Goal: Transaction & Acquisition: Download file/media

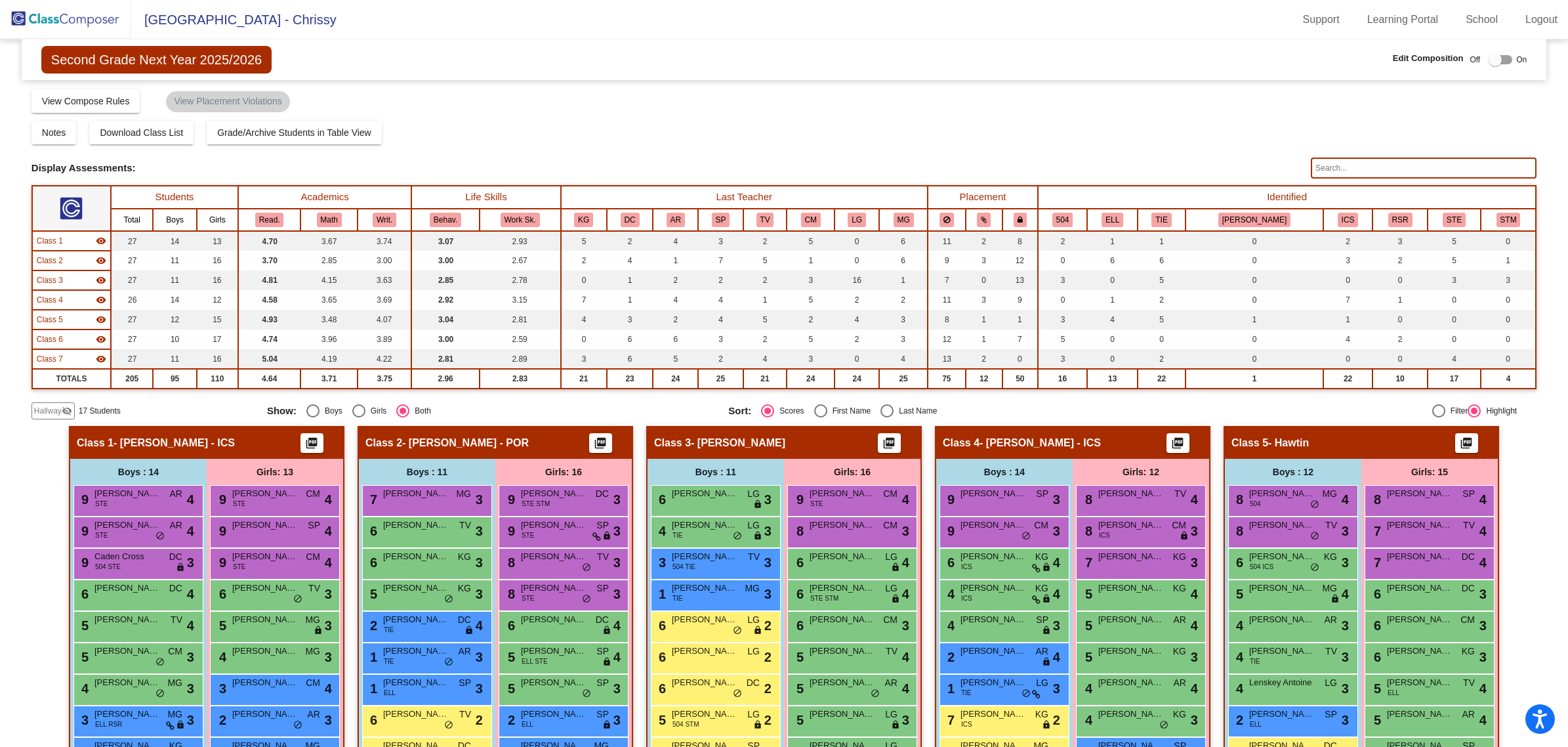
click at [90, 25] on img at bounding box center [66, 19] width 131 height 39
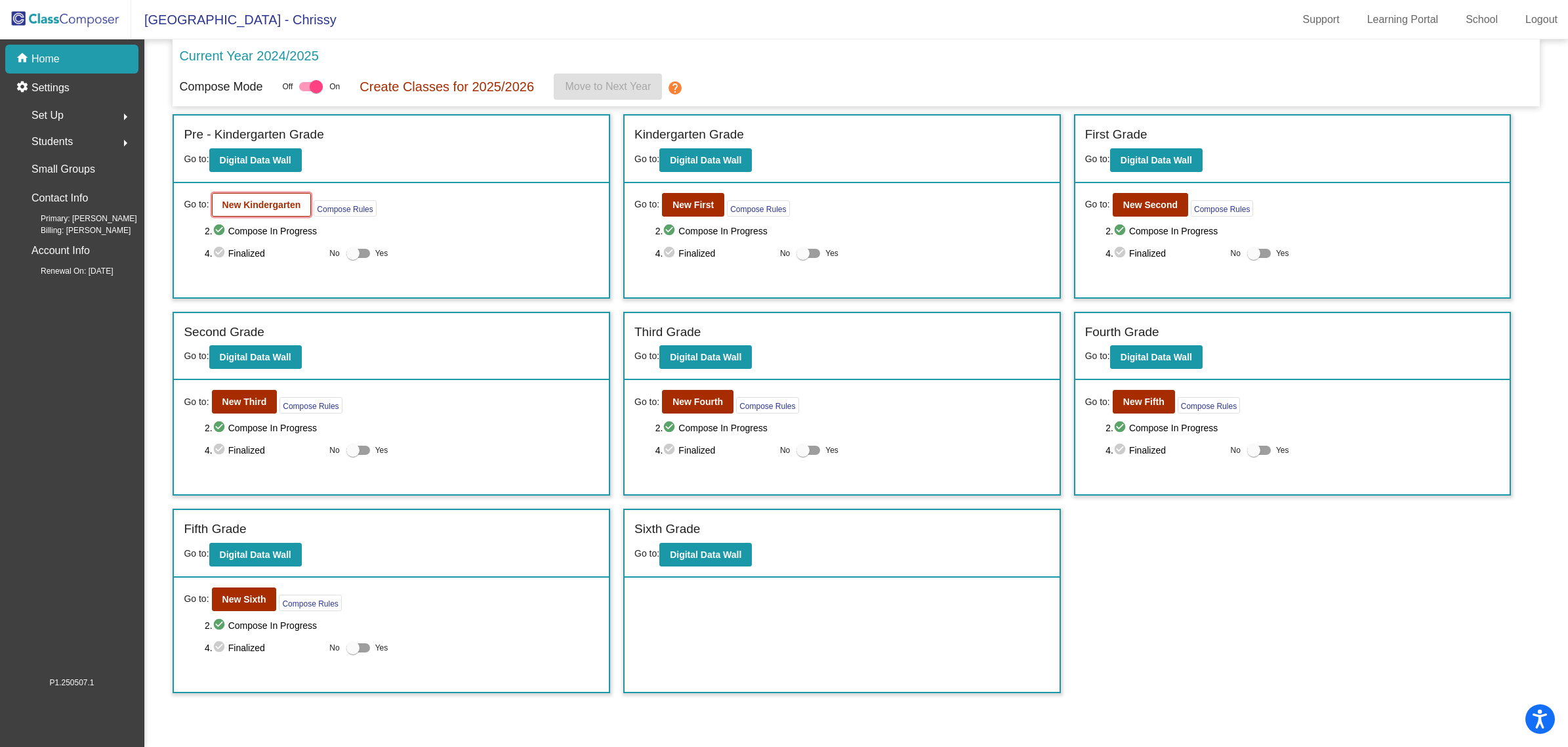
click at [272, 197] on button "New Kindergarten" at bounding box center [261, 205] width 100 height 23
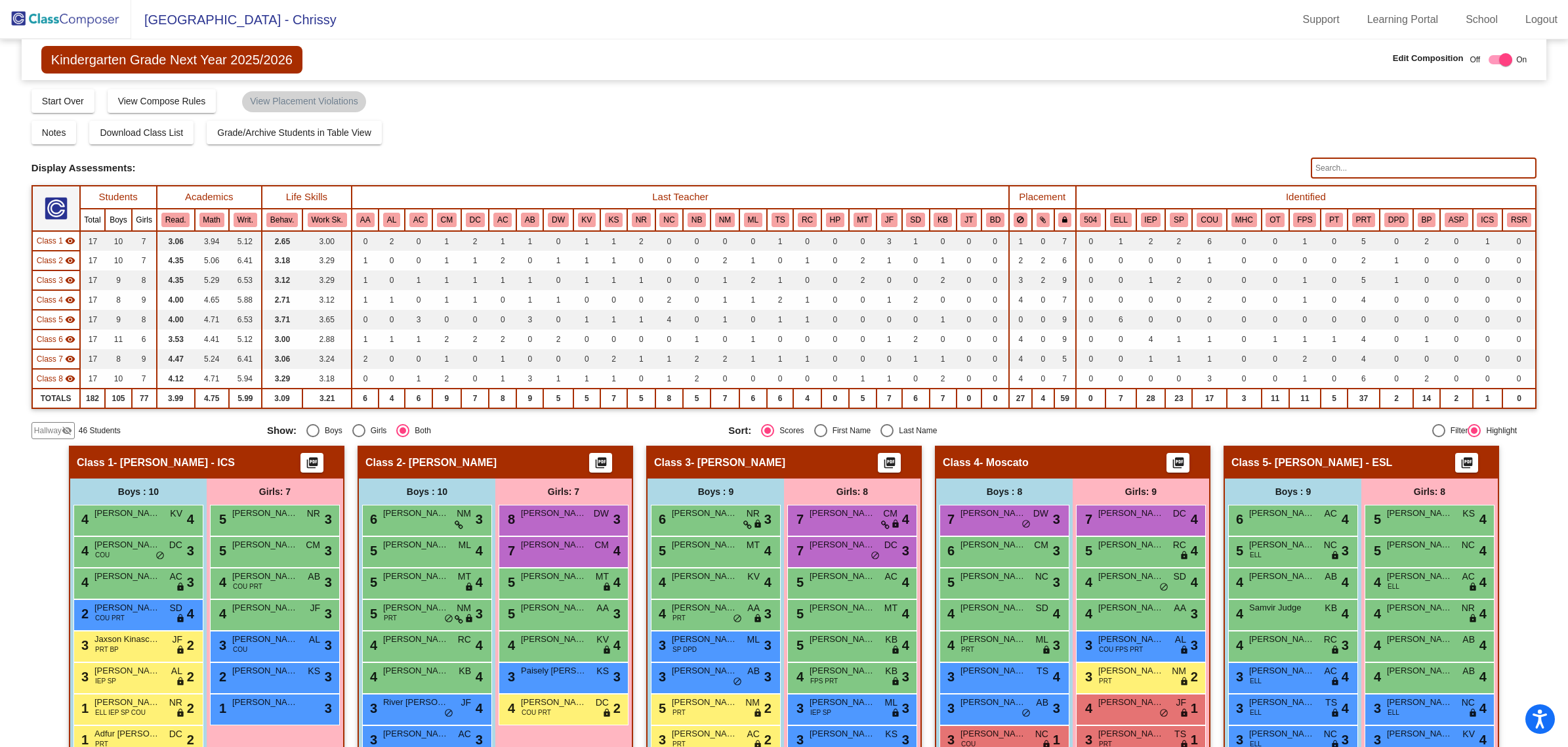
click at [1409, 159] on input "text" at bounding box center [1424, 167] width 226 height 21
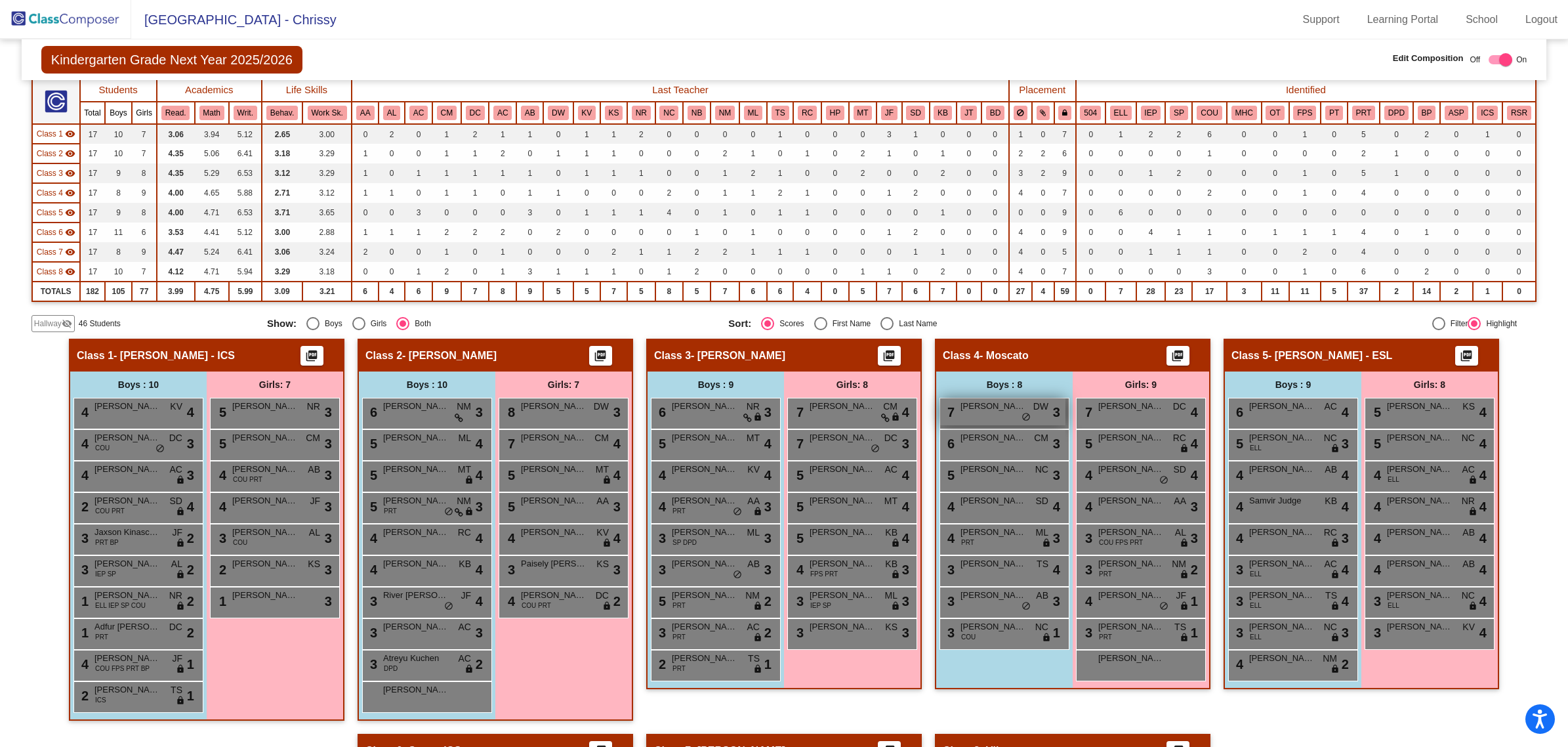
scroll to position [105, 0]
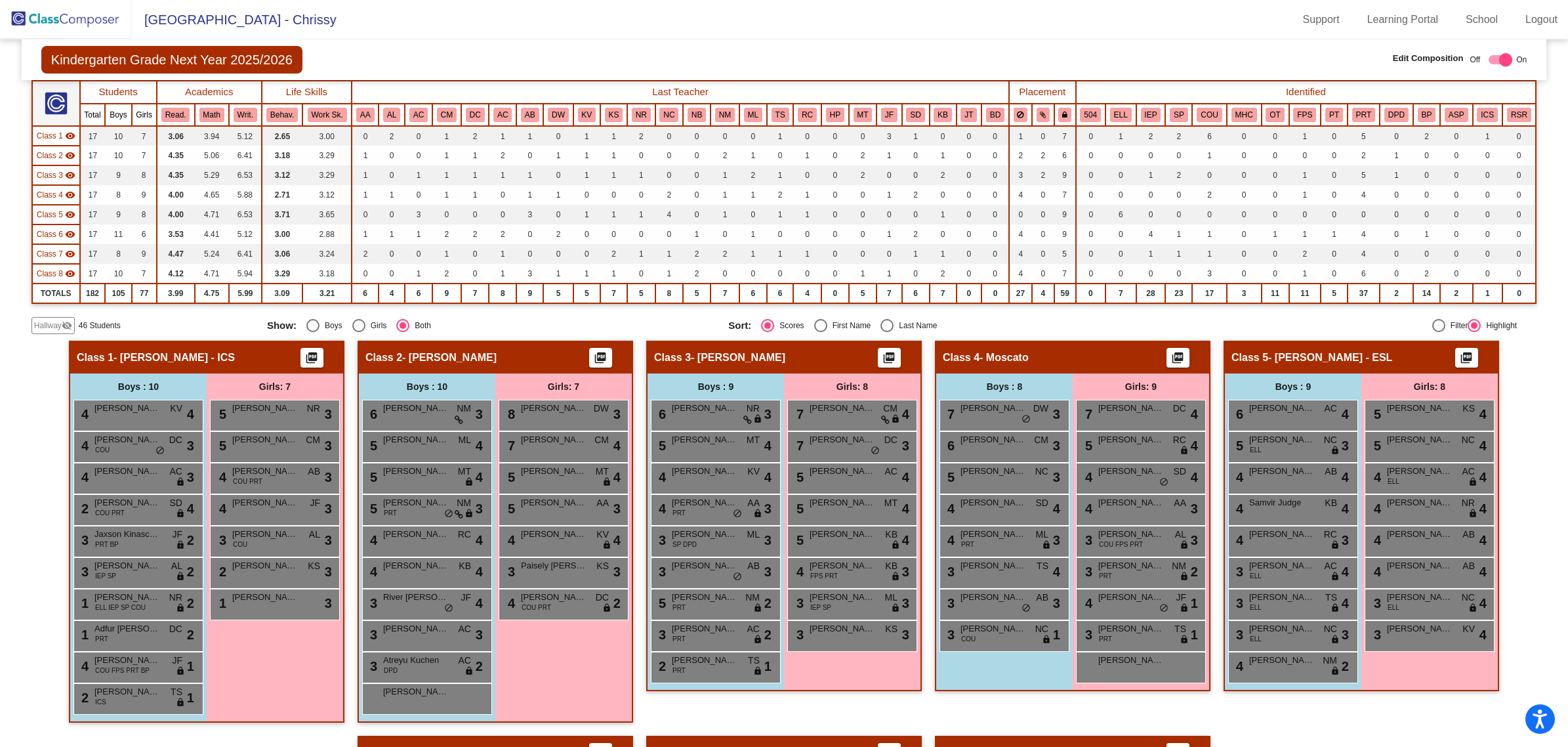
type input "[PERSON_NAME]"
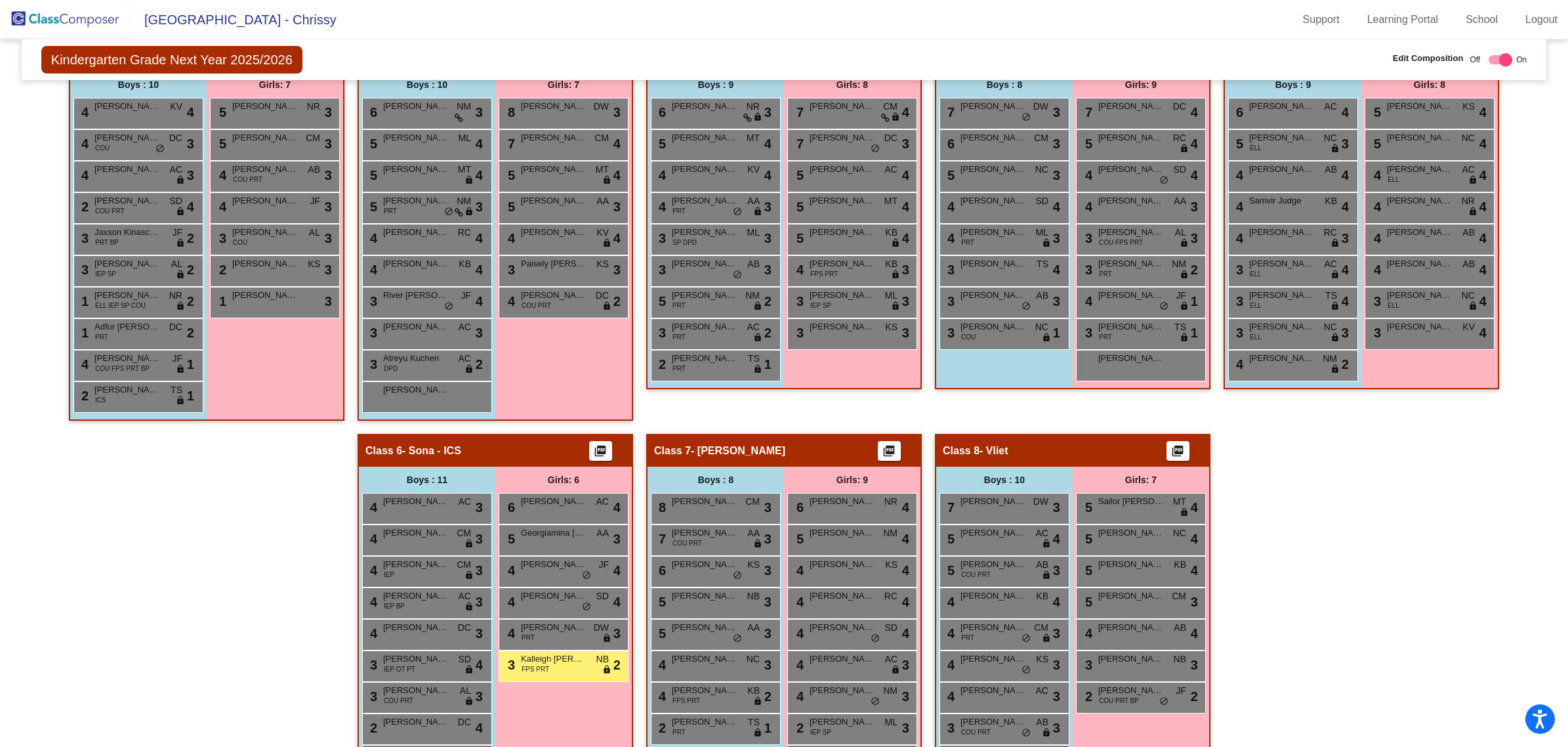
scroll to position [433, 0]
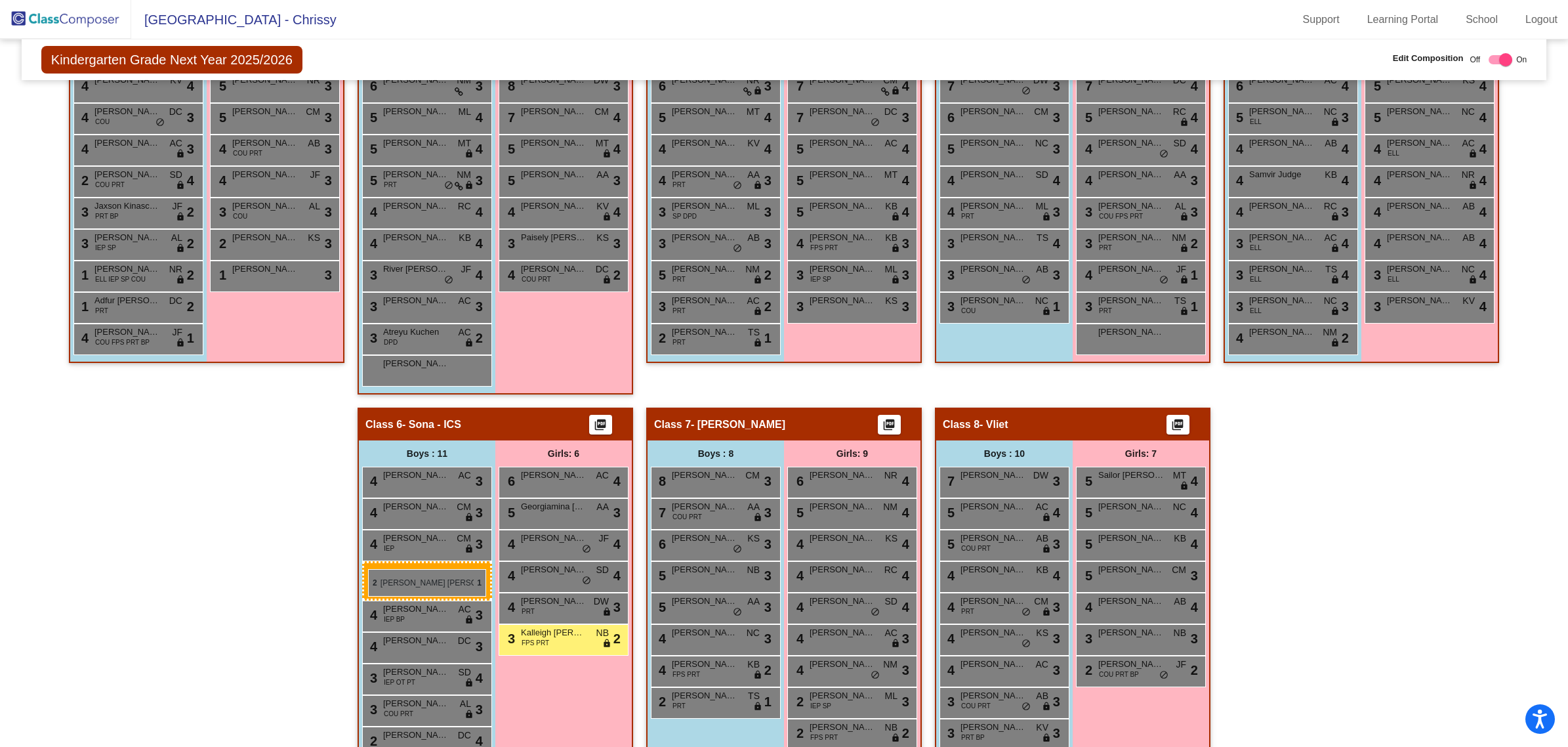
drag, startPoint x: 123, startPoint y: 368, endPoint x: 368, endPoint y: 568, distance: 316.3
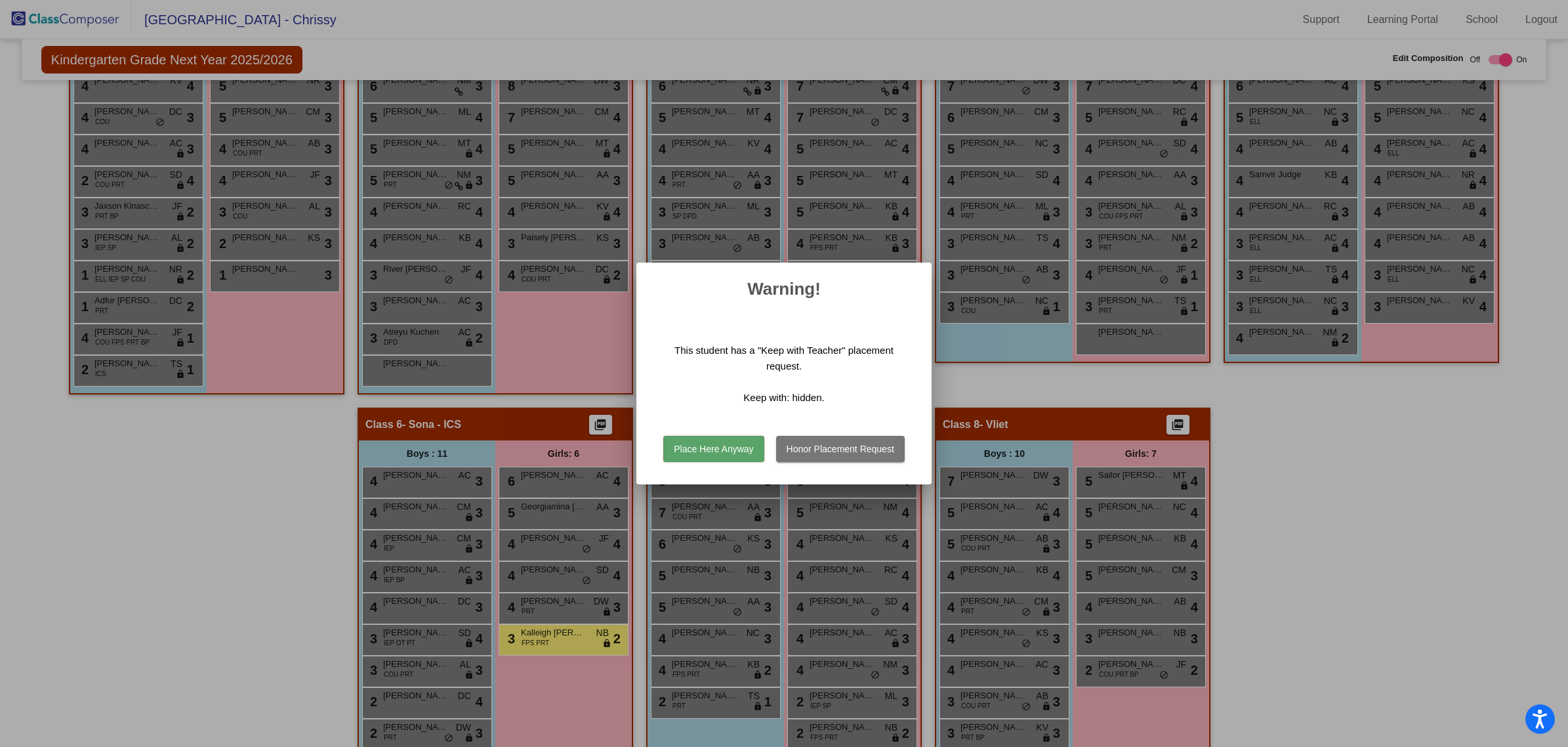
click at [734, 447] on button "Place Here Anyway" at bounding box center [713, 448] width 100 height 26
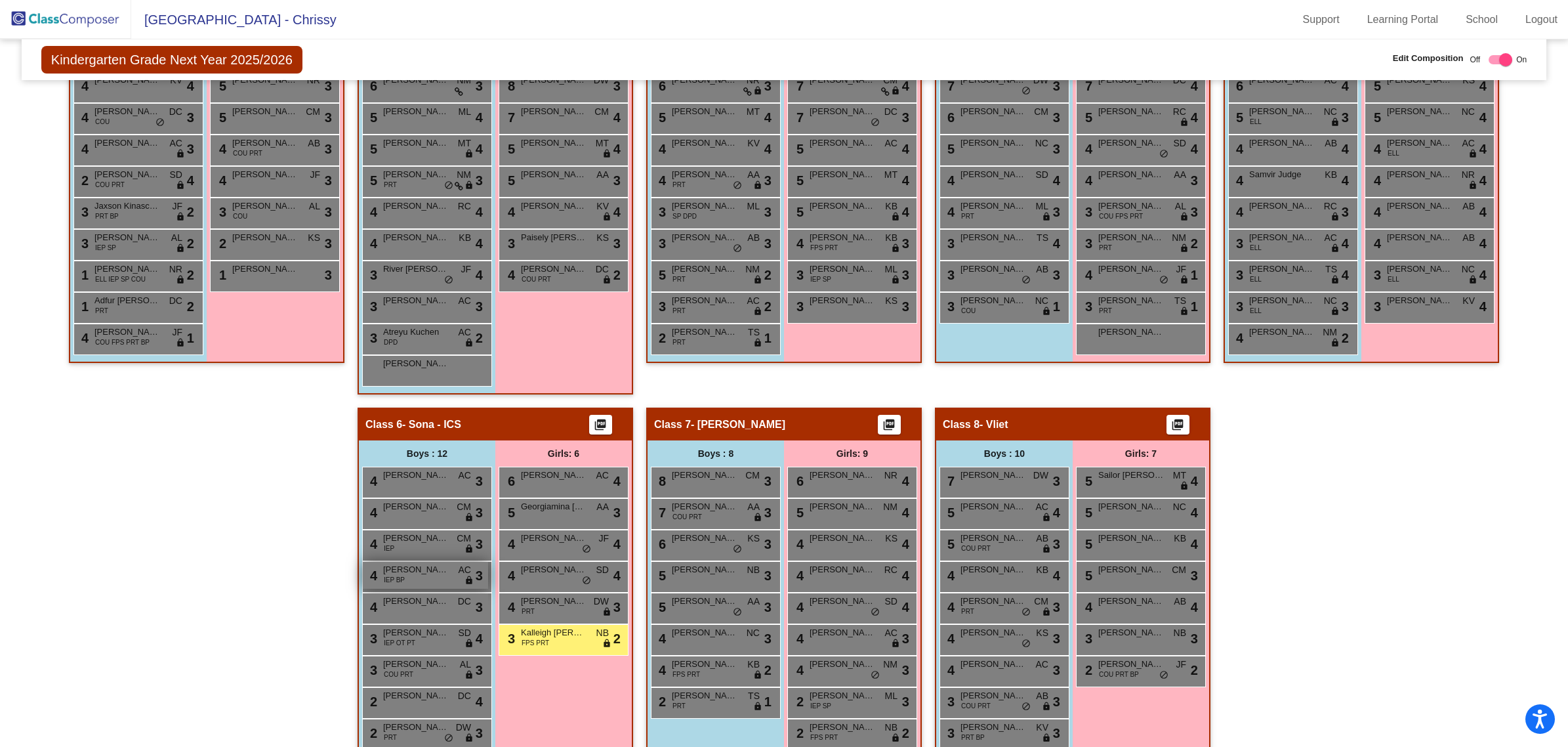
click at [445, 575] on div "4 [PERSON_NAME] IEP BP AC lock do_not_disturb_alt 3" at bounding box center [425, 574] width 125 height 27
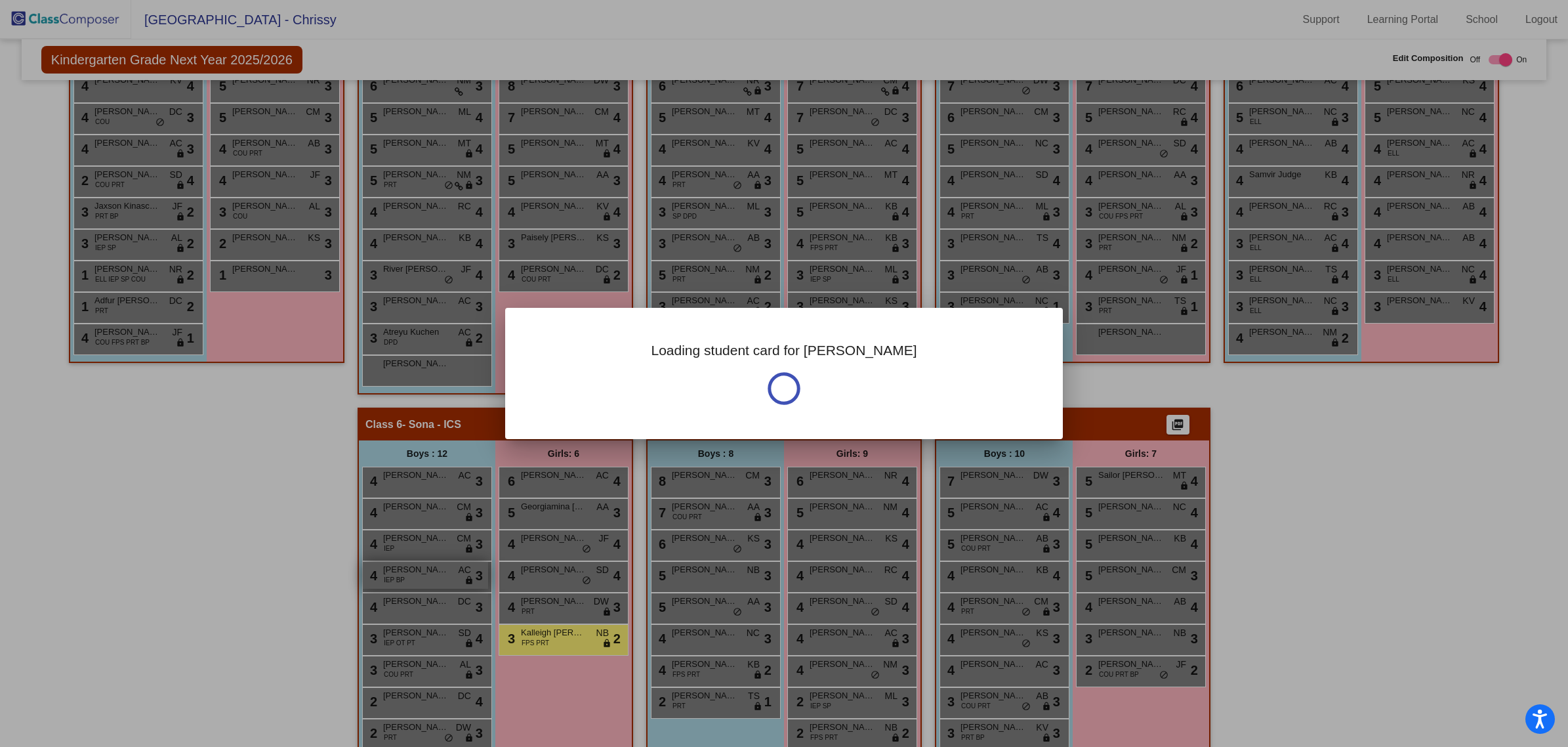
click at [445, 575] on div at bounding box center [784, 374] width 1568 height 747
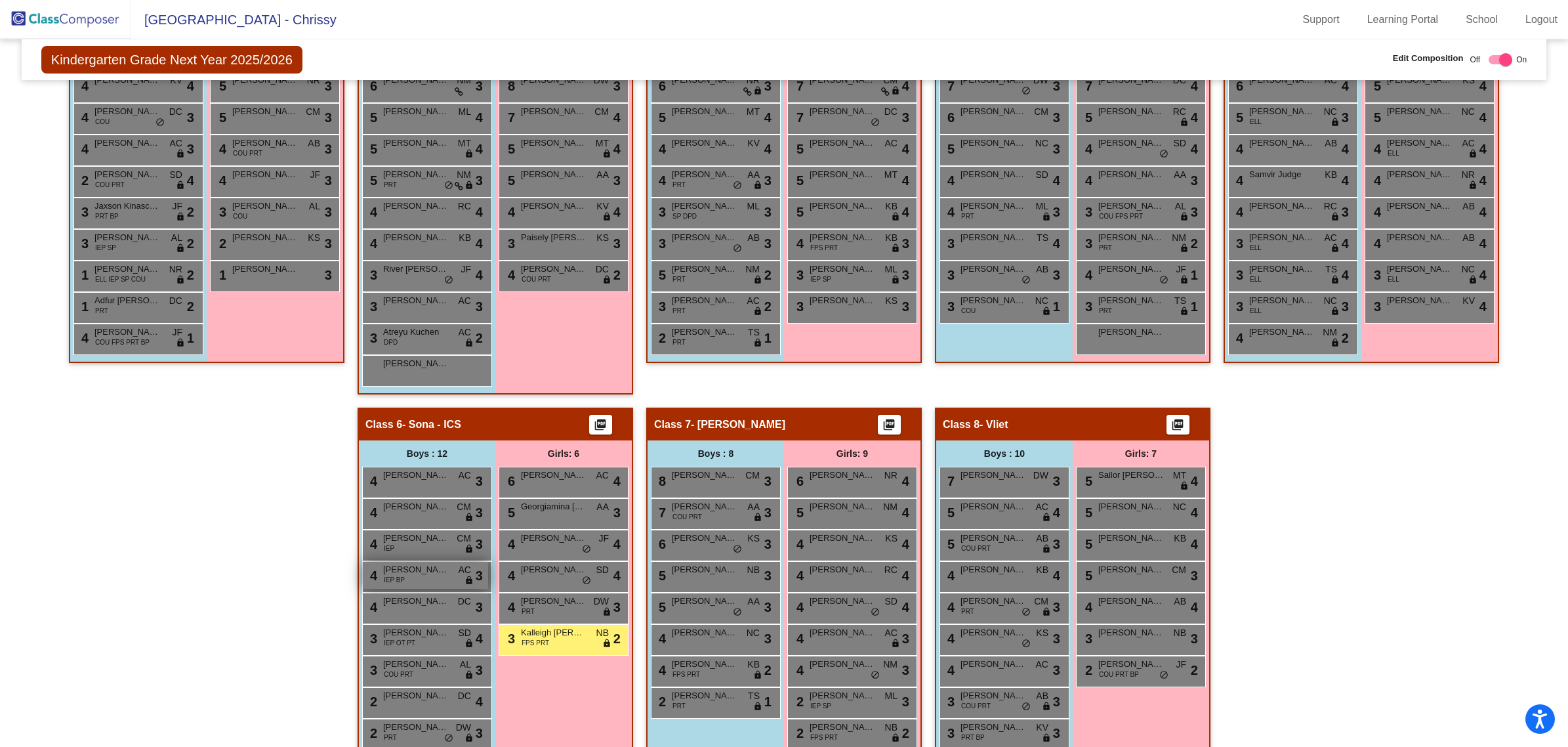
click at [445, 575] on div "4 [PERSON_NAME] IEP BP AC lock do_not_disturb_alt 3" at bounding box center [425, 574] width 125 height 27
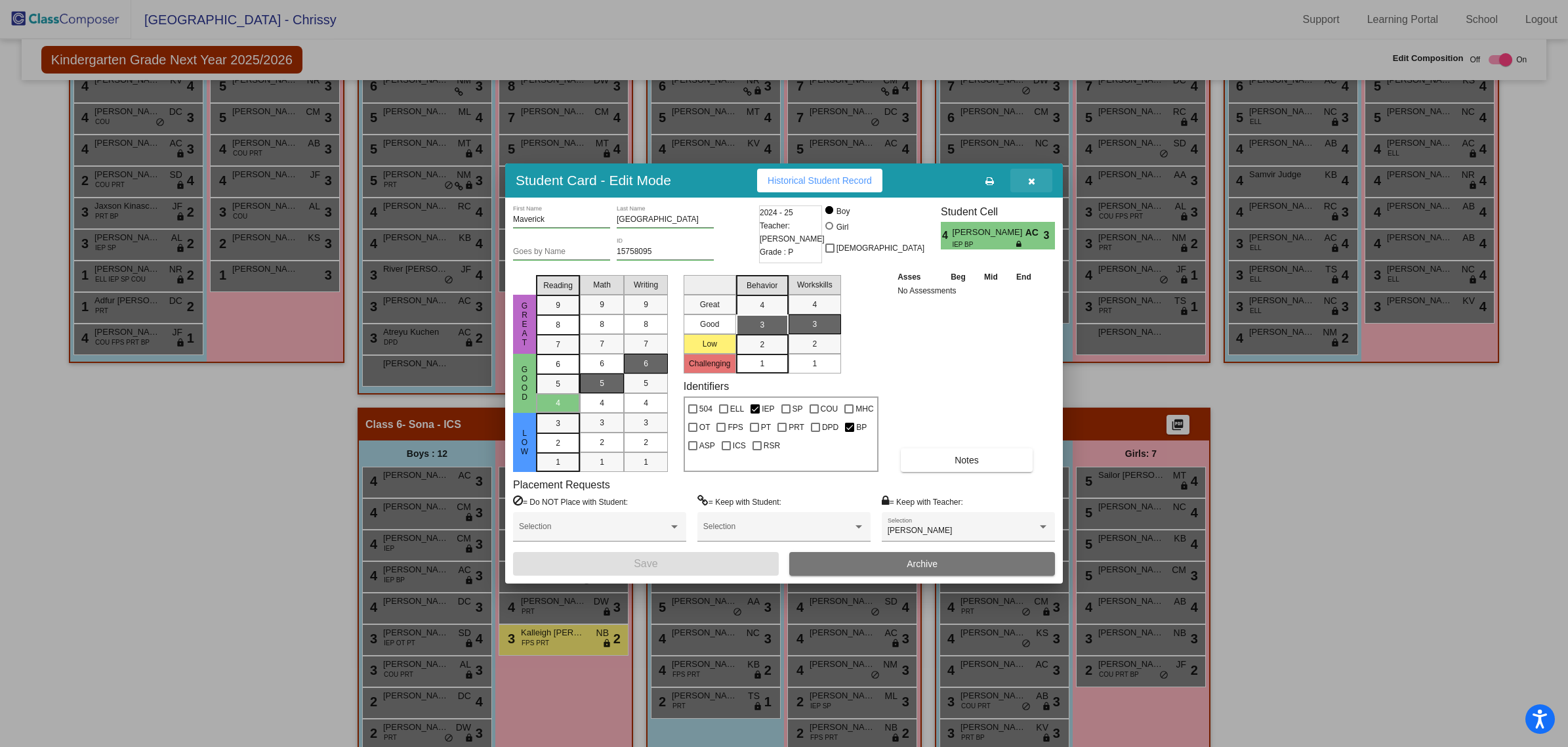
click at [1032, 189] on button "button" at bounding box center [1032, 181] width 42 height 23
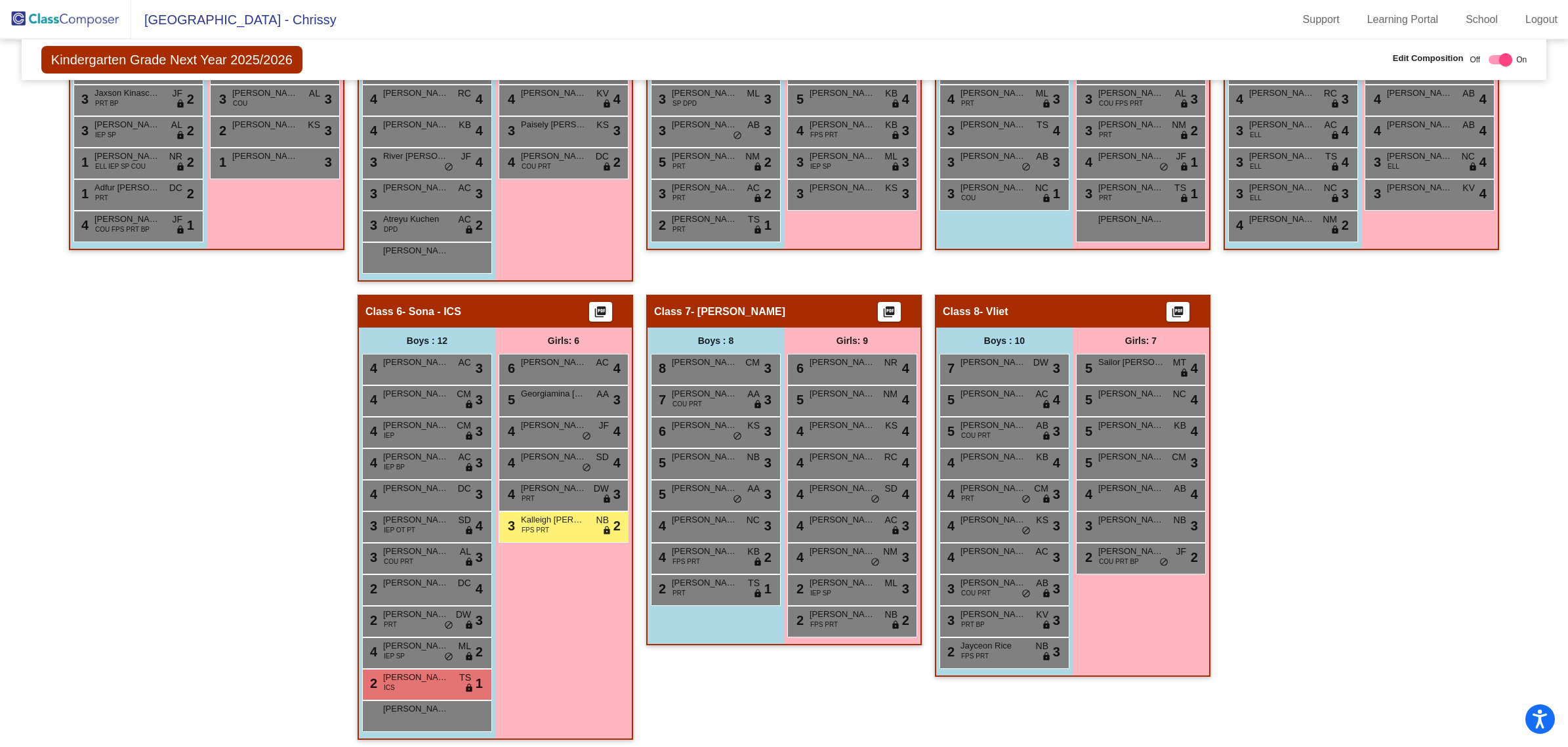
scroll to position [547, 0]
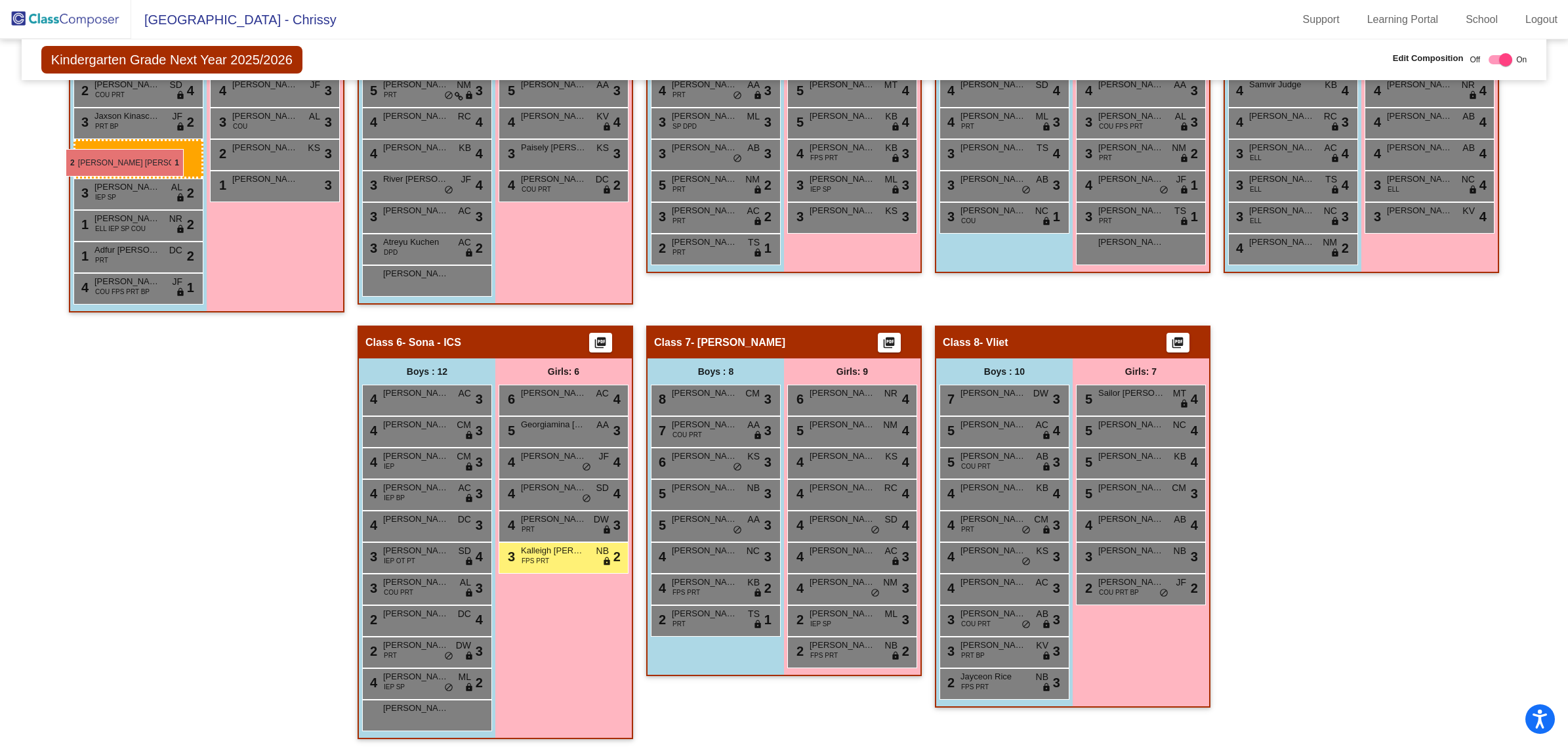
drag, startPoint x: 420, startPoint y: 677, endPoint x: 66, endPoint y: 149, distance: 635.7
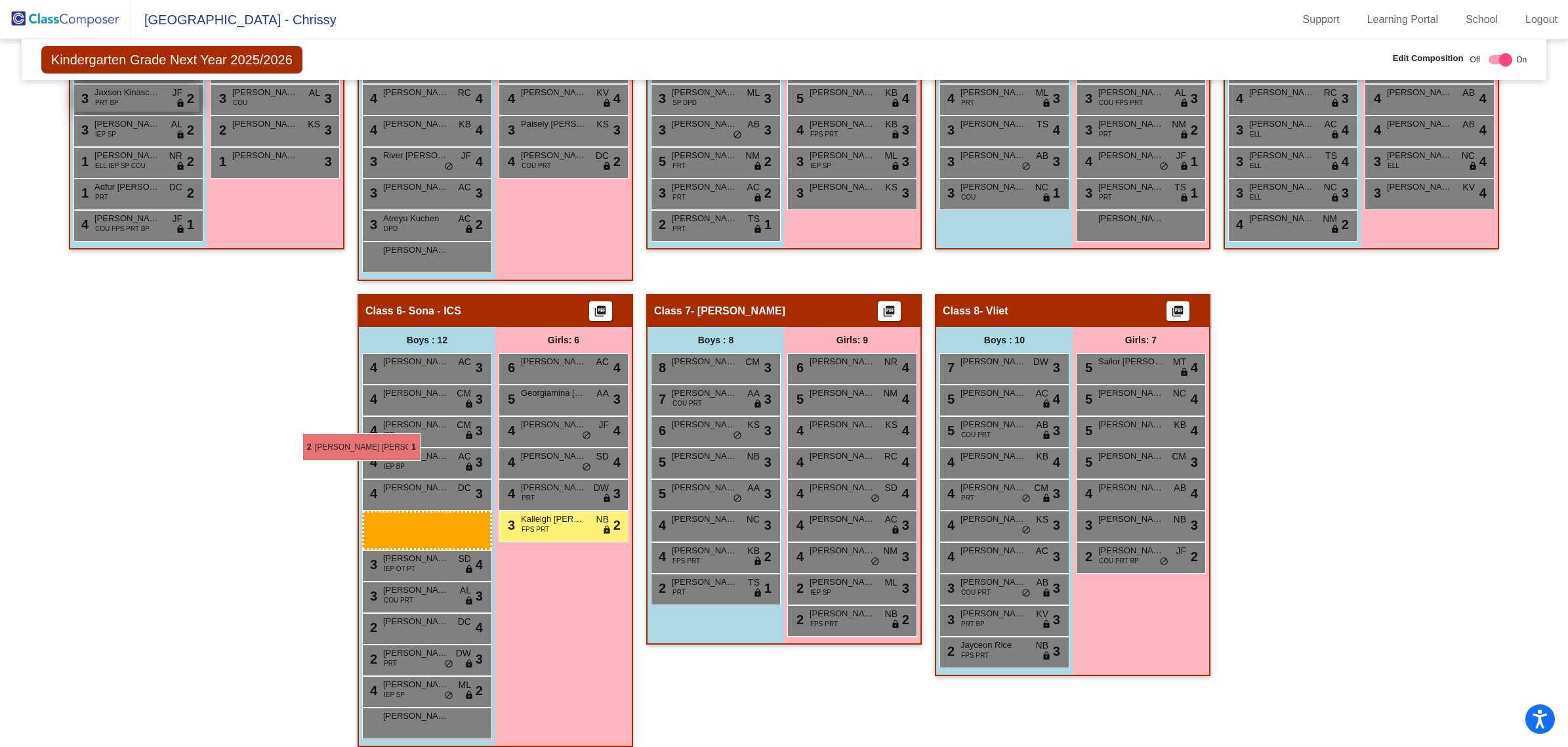
scroll to position [523, 0]
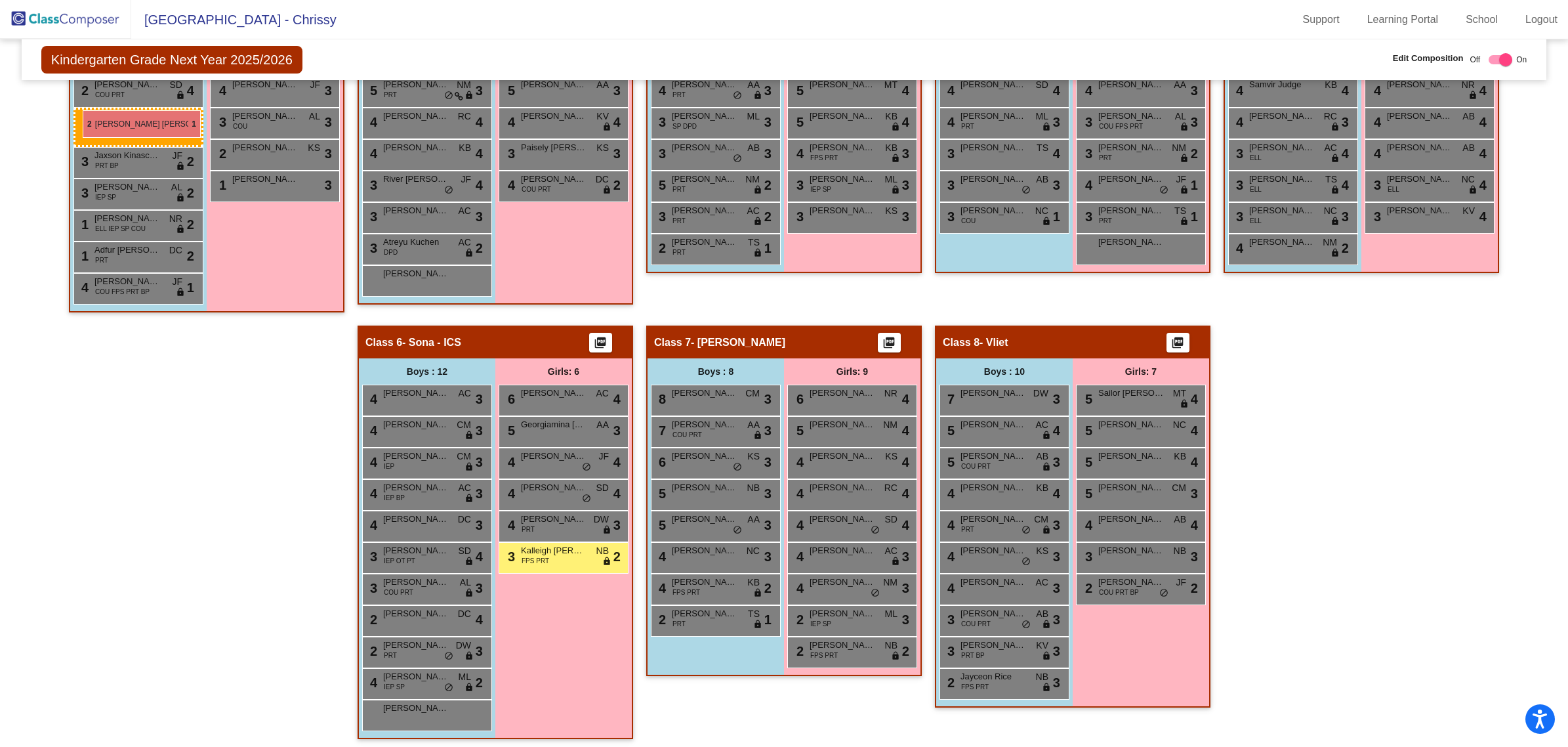
drag, startPoint x: 421, startPoint y: 687, endPoint x: 83, endPoint y: 110, distance: 668.7
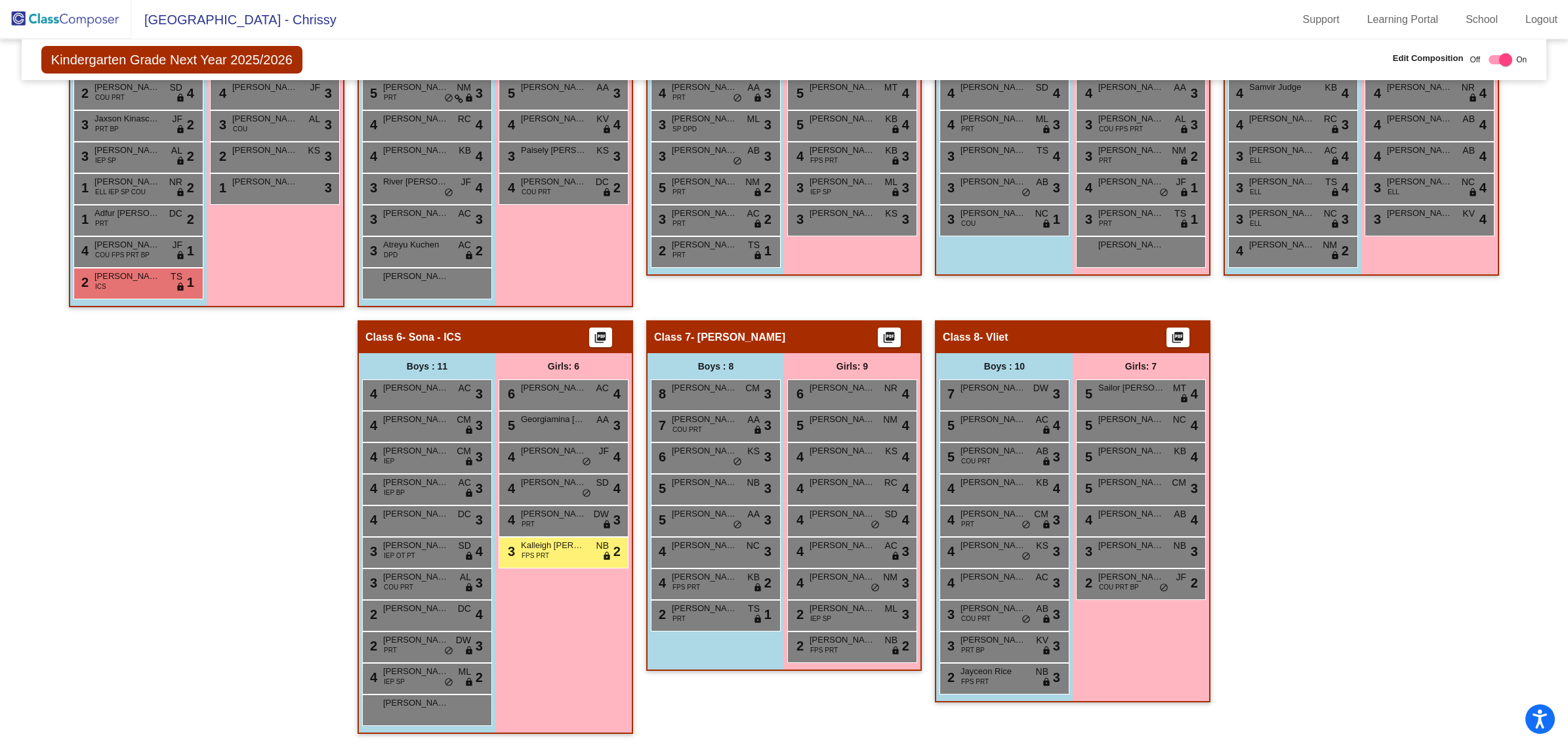
scroll to position [515, 0]
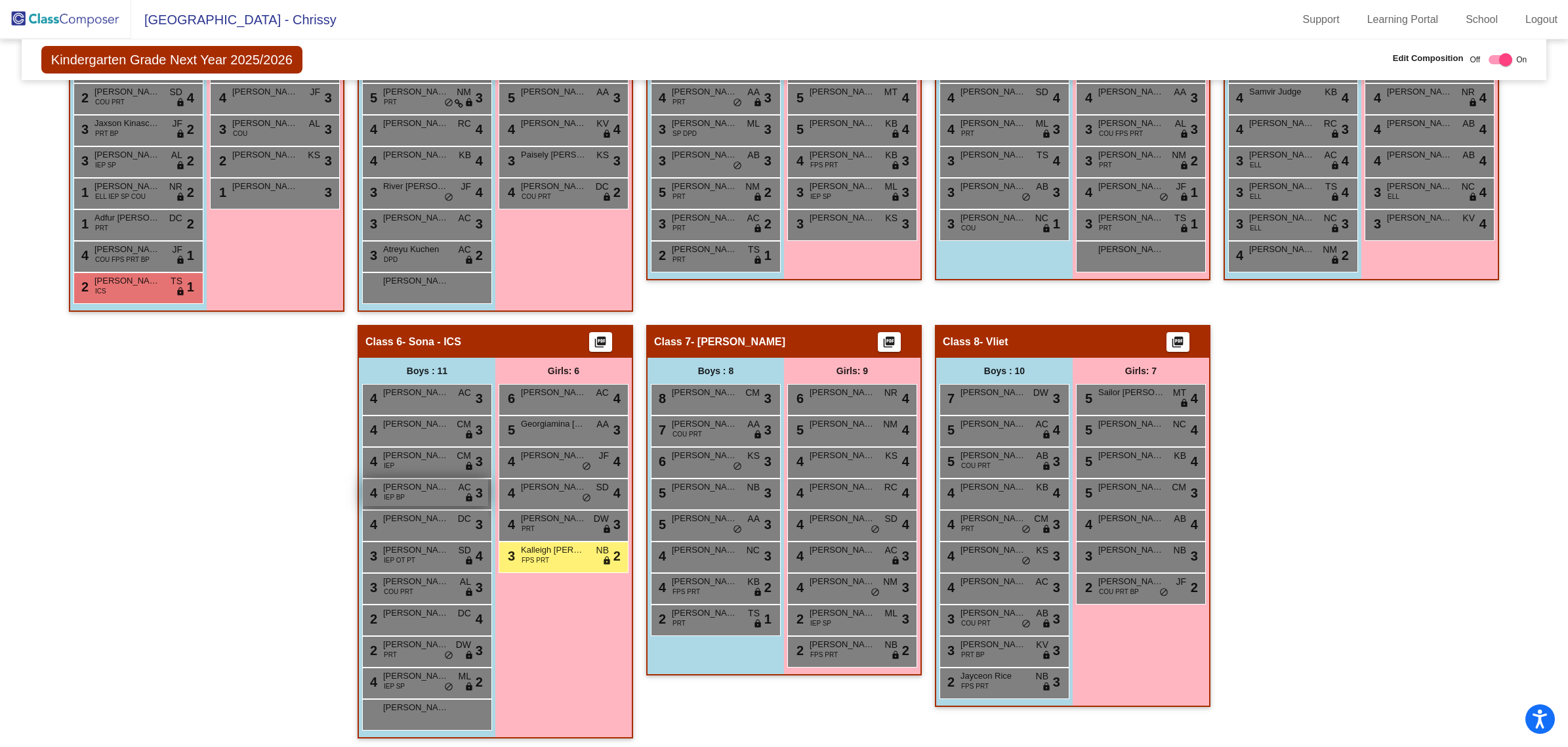
click at [418, 486] on span "[PERSON_NAME]" at bounding box center [416, 487] width 66 height 13
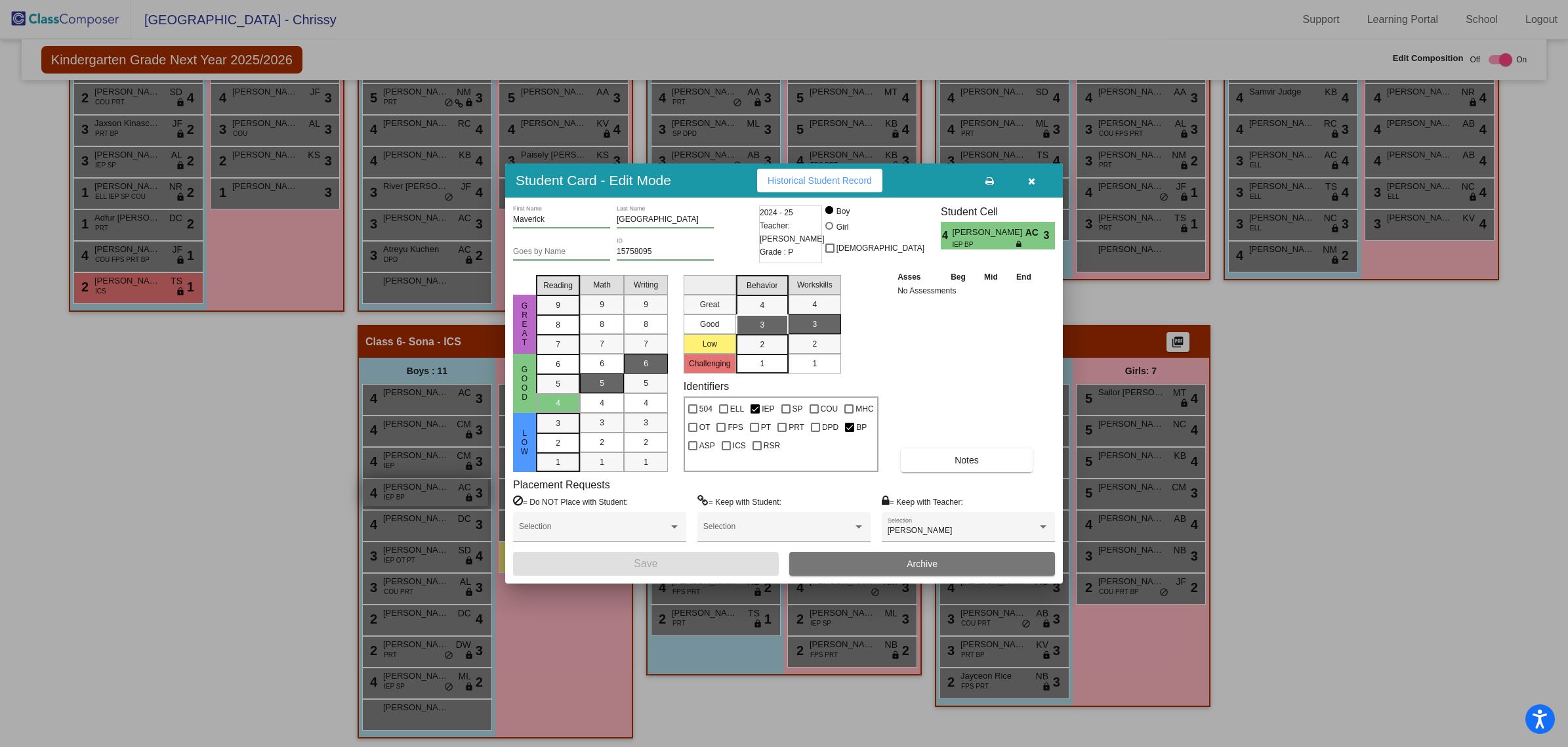
click at [427, 488] on div at bounding box center [784, 374] width 1568 height 747
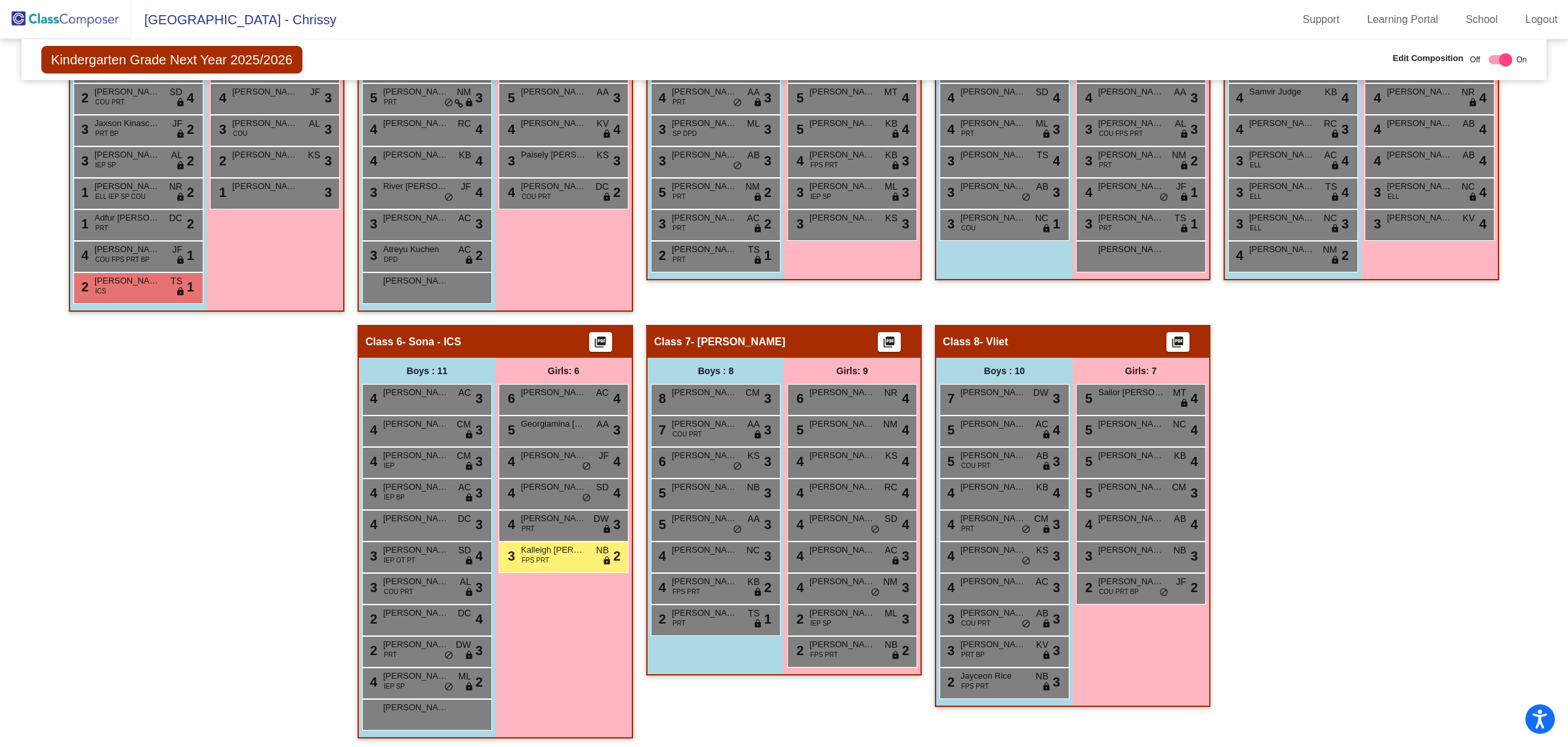
scroll to position [523, 0]
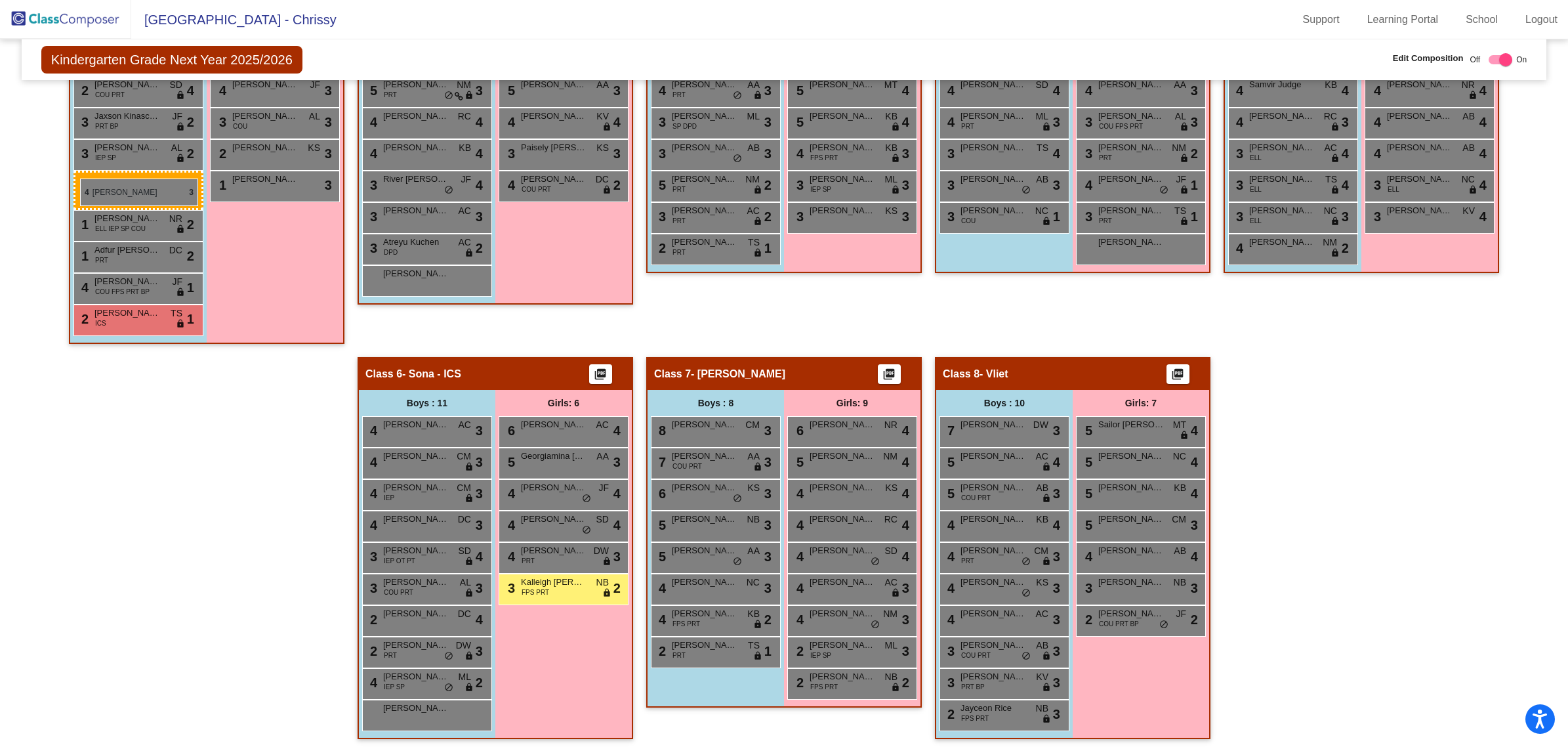
drag, startPoint x: 418, startPoint y: 486, endPoint x: 80, endPoint y: 178, distance: 457.3
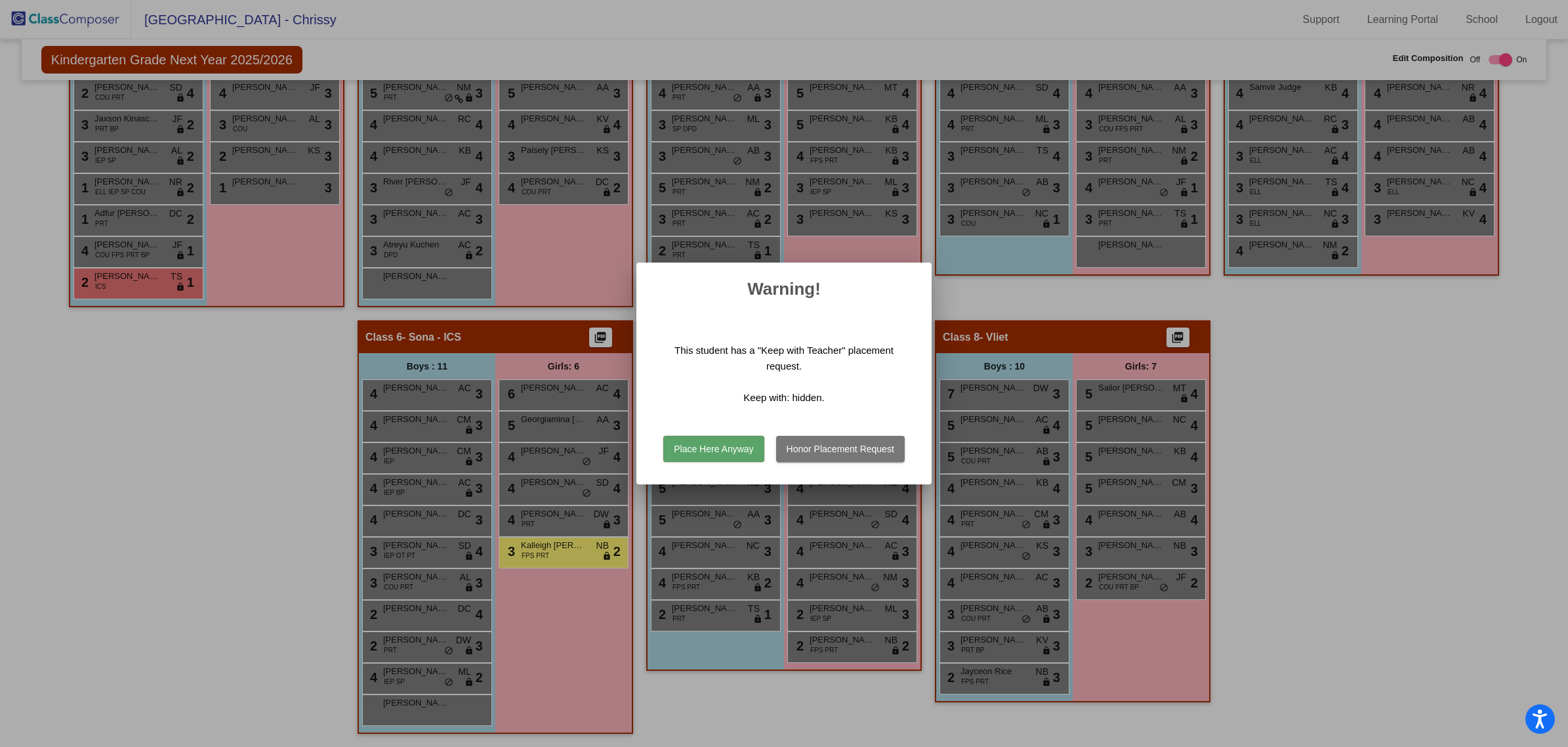
scroll to position [515, 0]
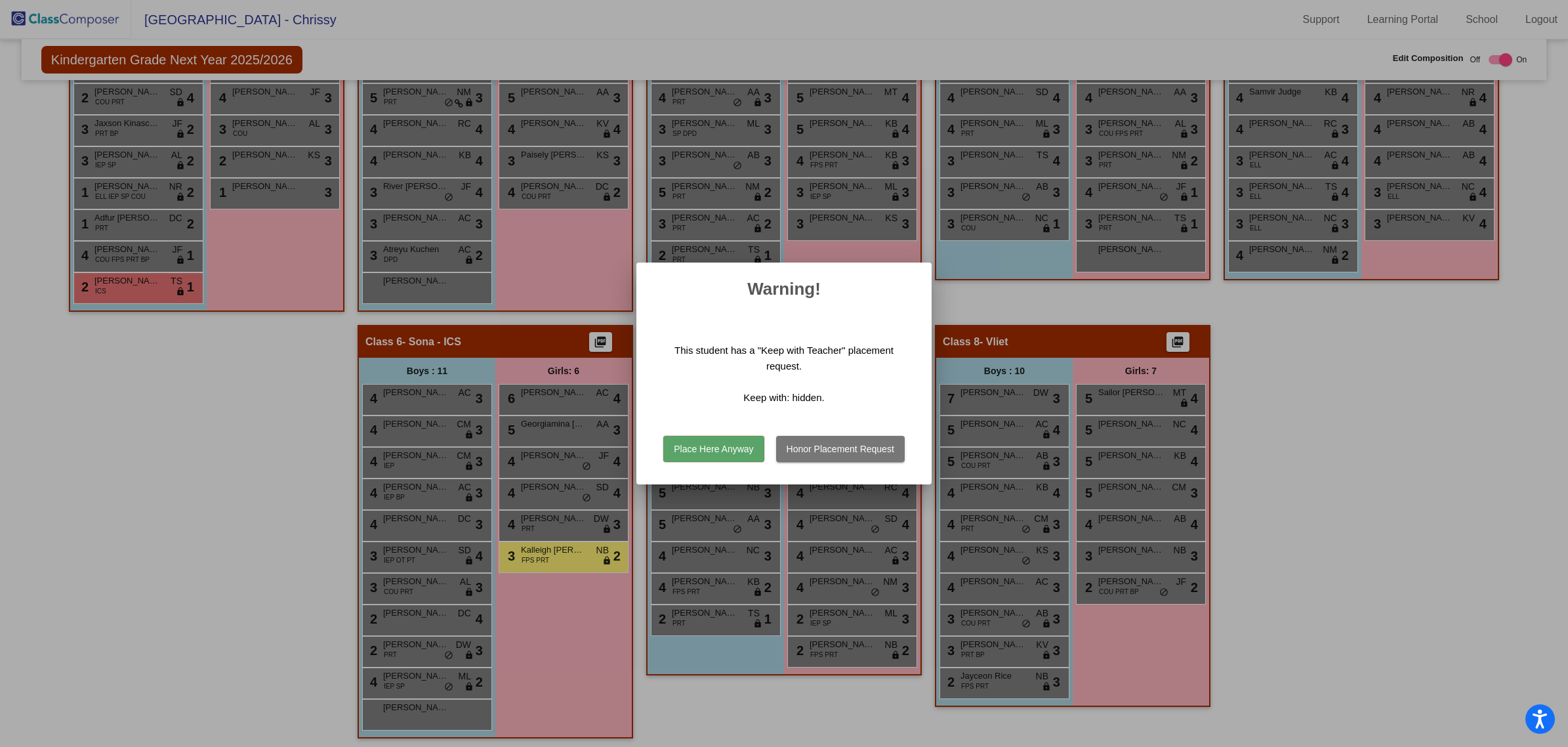
click at [740, 448] on button "Place Here Anyway" at bounding box center [713, 448] width 100 height 26
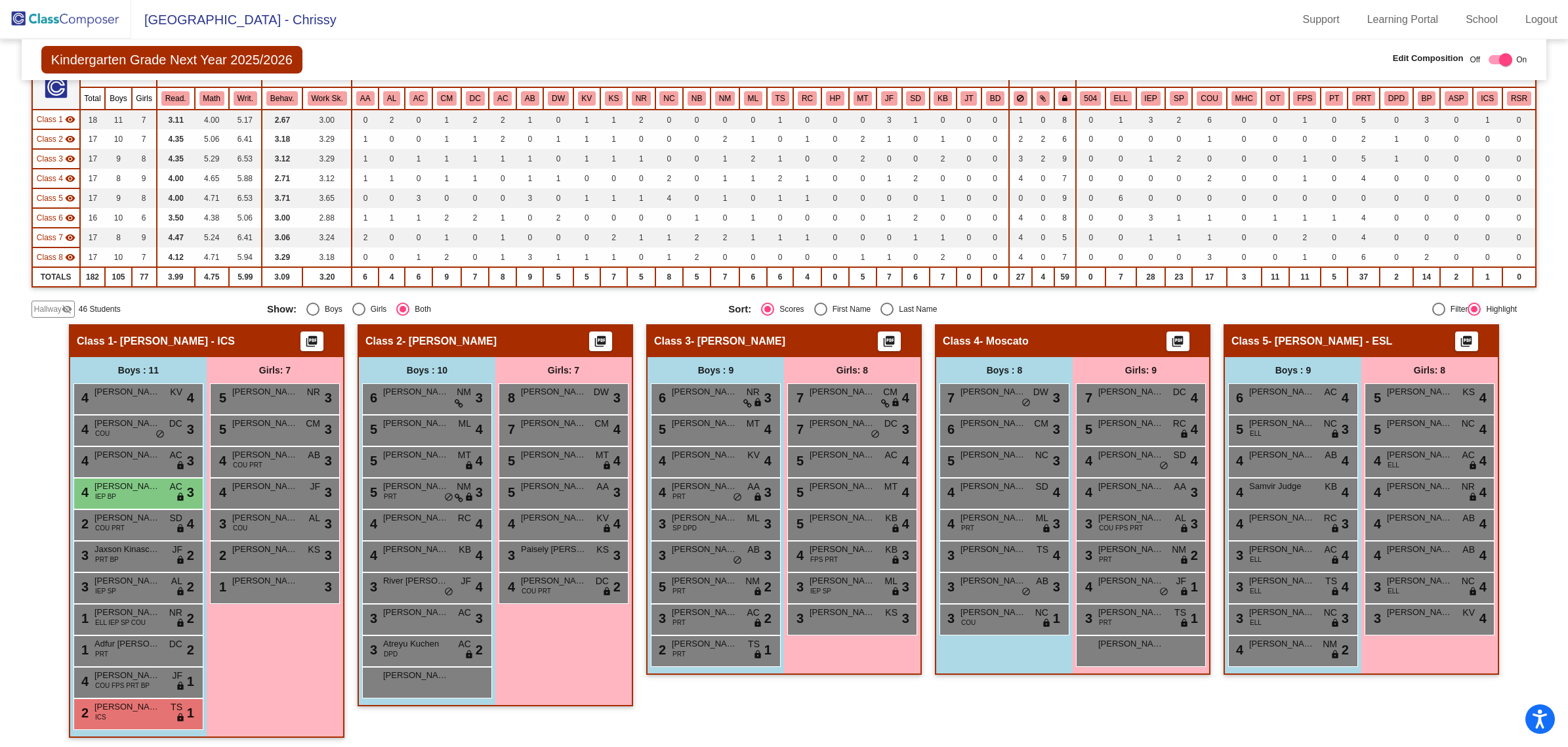
scroll to position [106, 0]
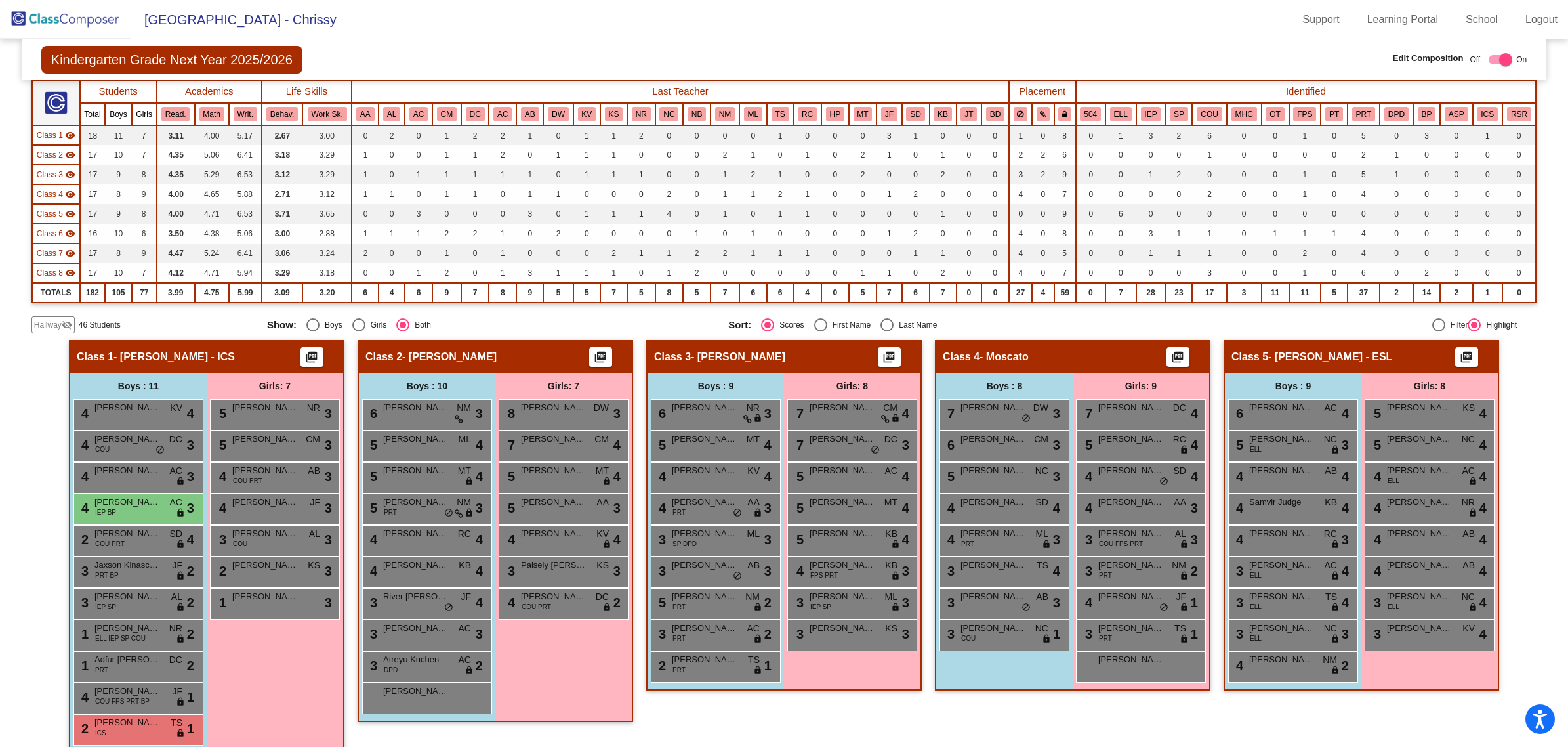
click at [258, 349] on div "Class 1 - [PERSON_NAME] - ICS picture_as_pdf" at bounding box center [206, 357] width 273 height 31
click at [50, 9] on img at bounding box center [66, 19] width 131 height 39
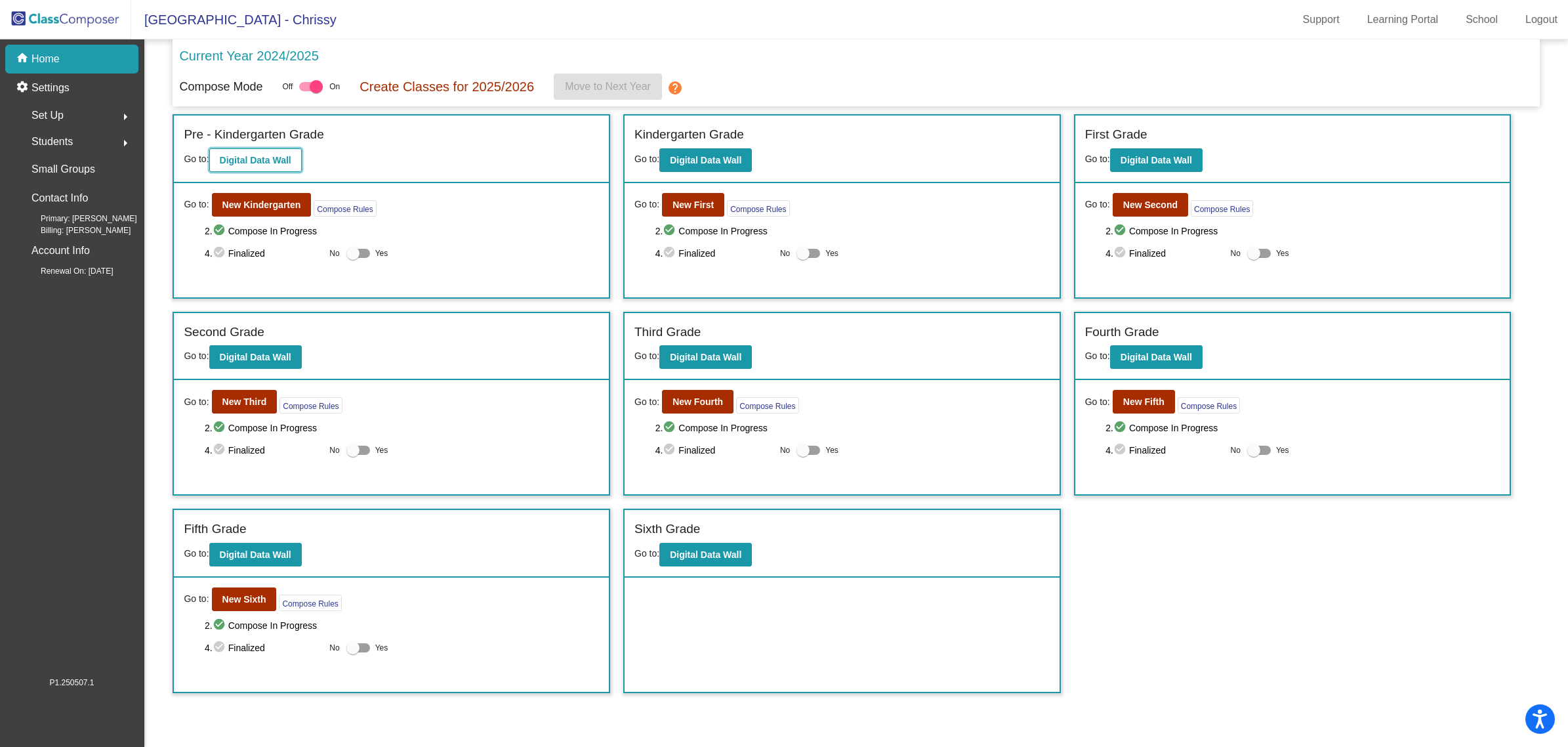
click at [242, 164] on b "Digital Data Wall" at bounding box center [256, 160] width 71 height 10
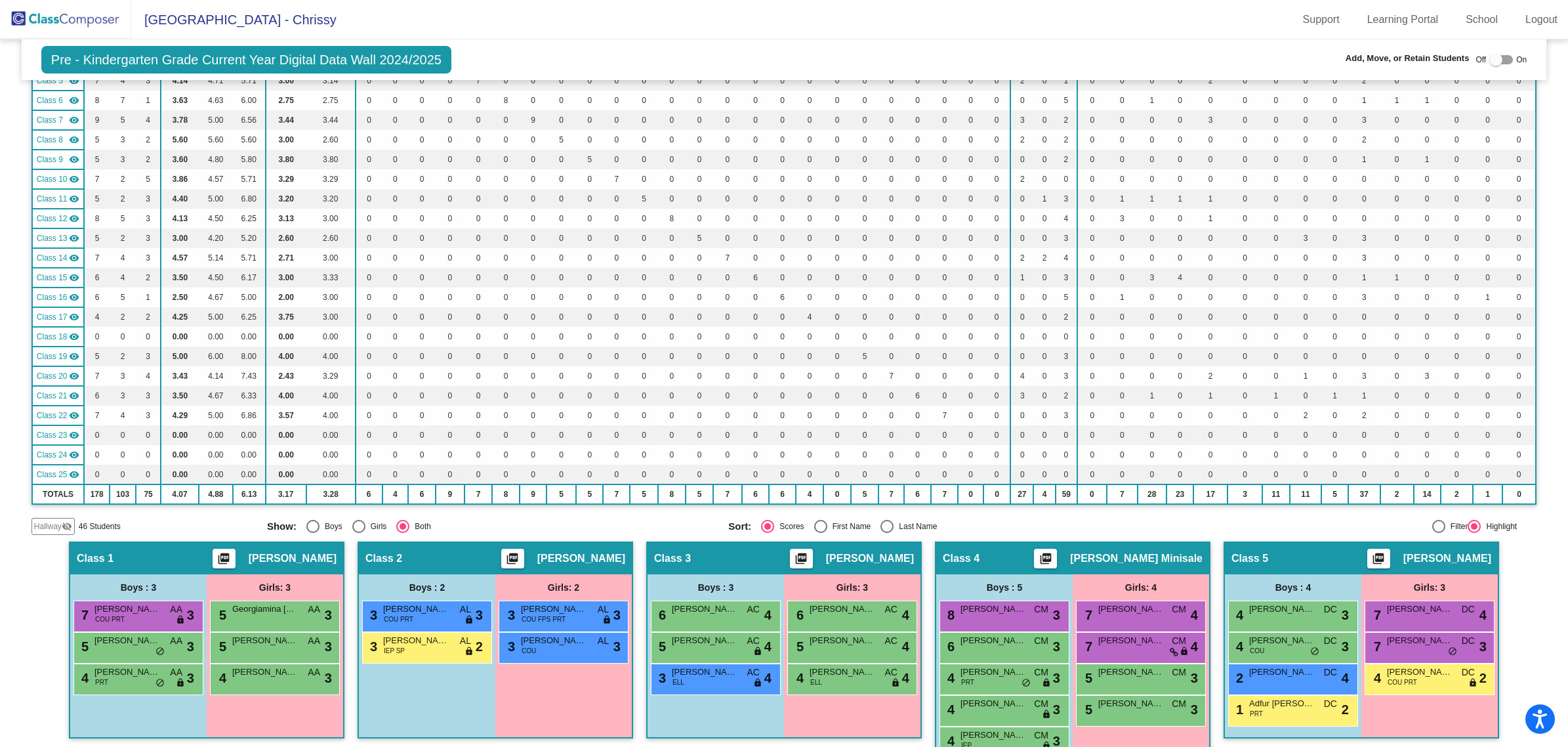
scroll to position [328, 0]
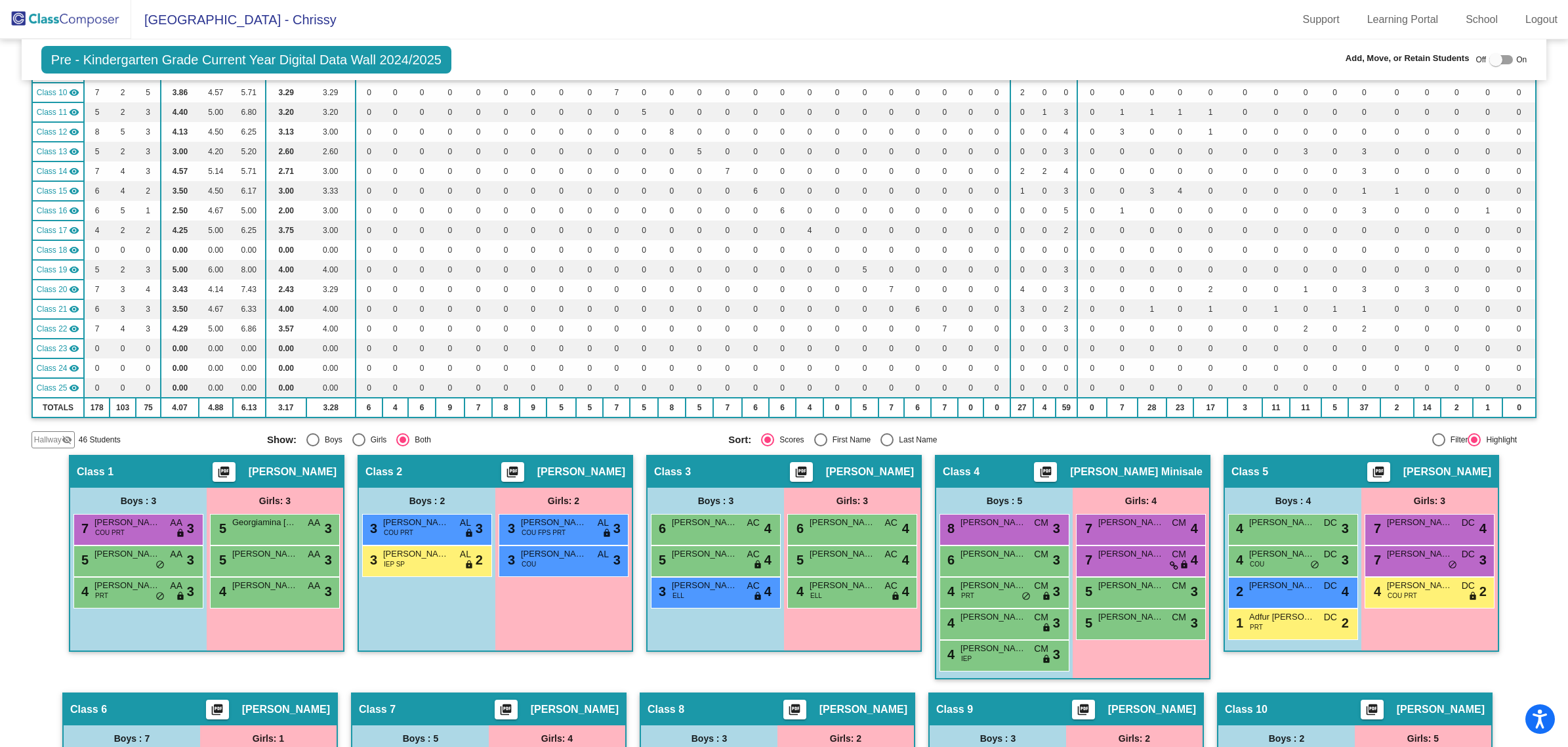
click at [41, 434] on span "Hallway" at bounding box center [48, 440] width 28 height 12
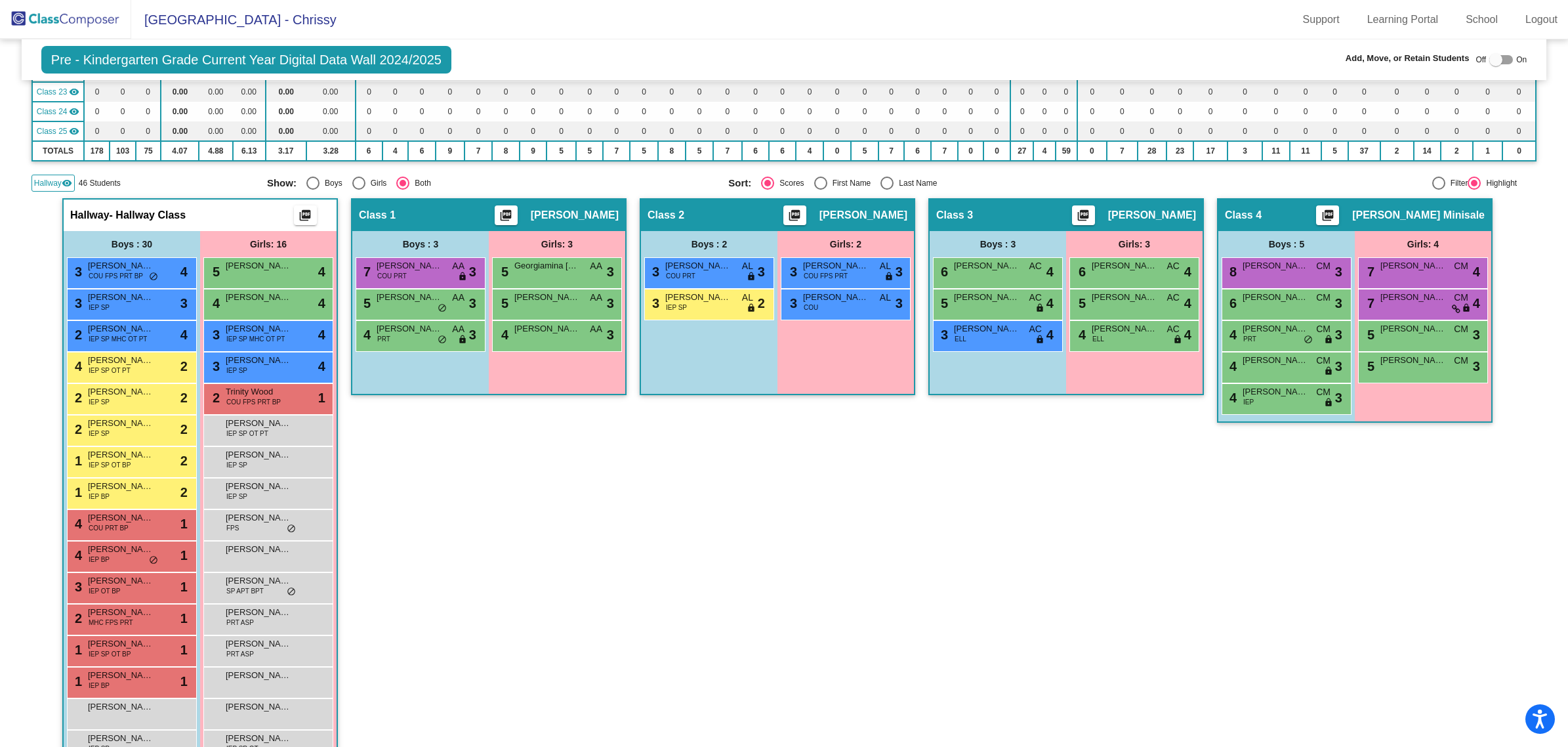
scroll to position [656, 0]
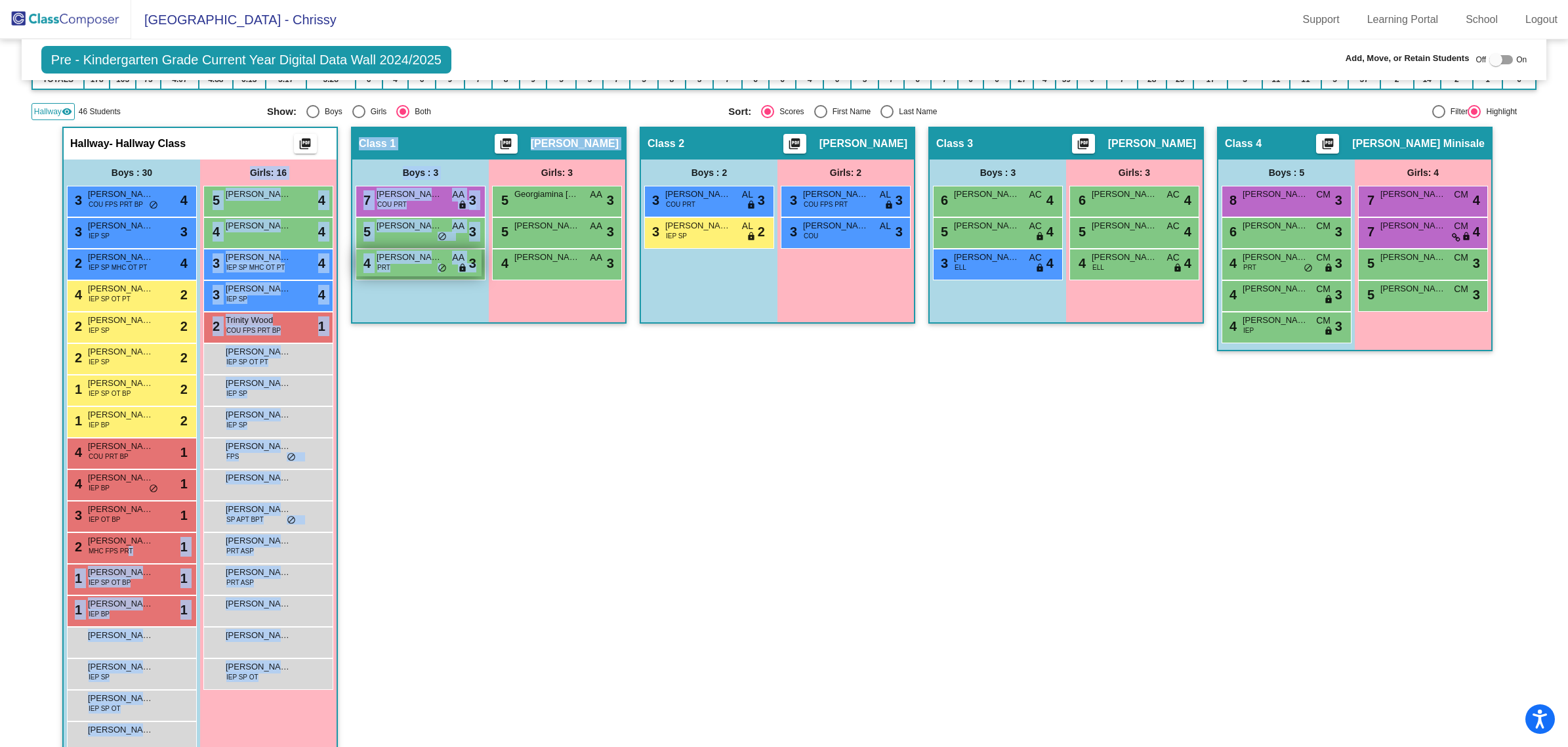
drag, startPoint x: 124, startPoint y: 547, endPoint x: 437, endPoint y: 269, distance: 418.6
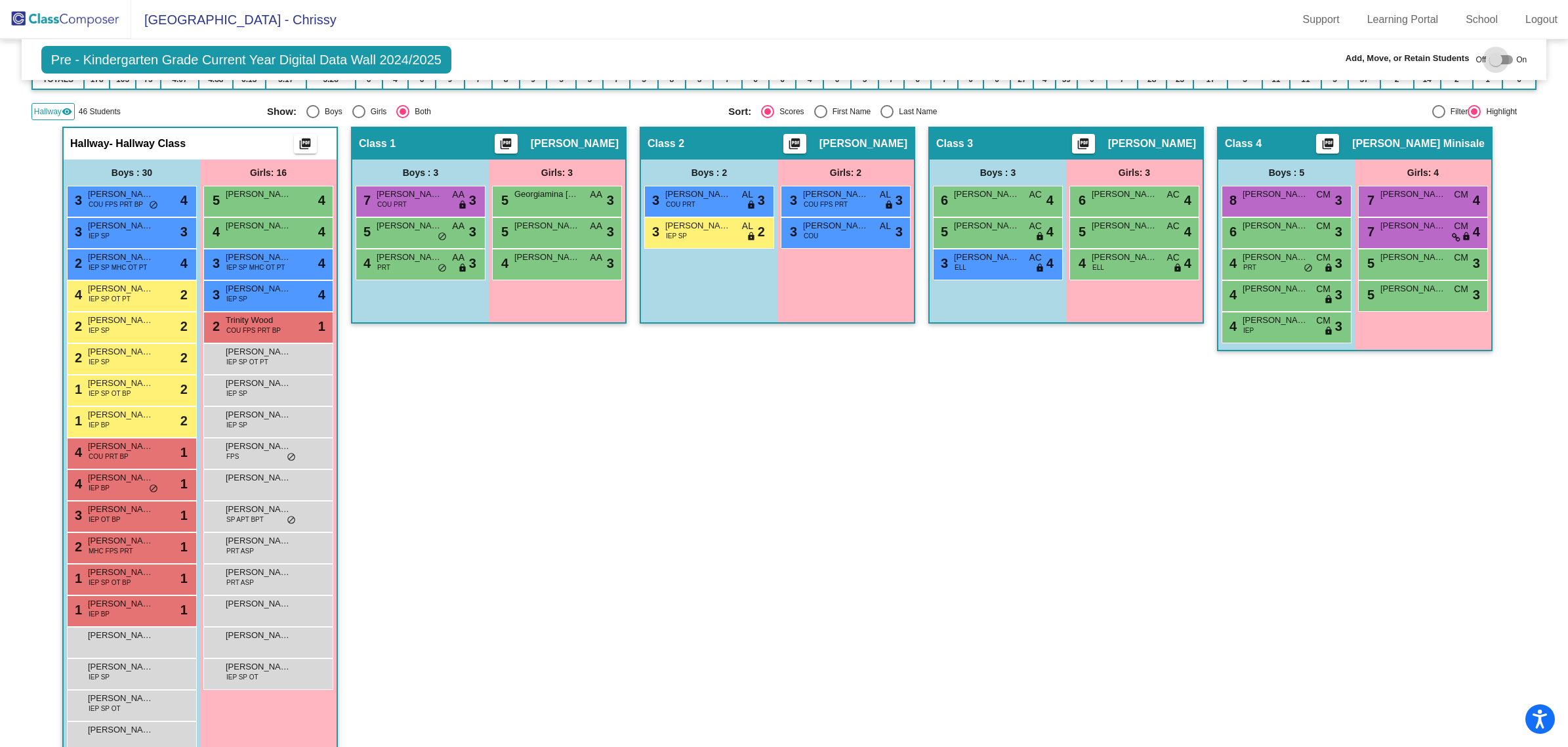
click at [1500, 60] on div at bounding box center [1501, 60] width 23 height 9
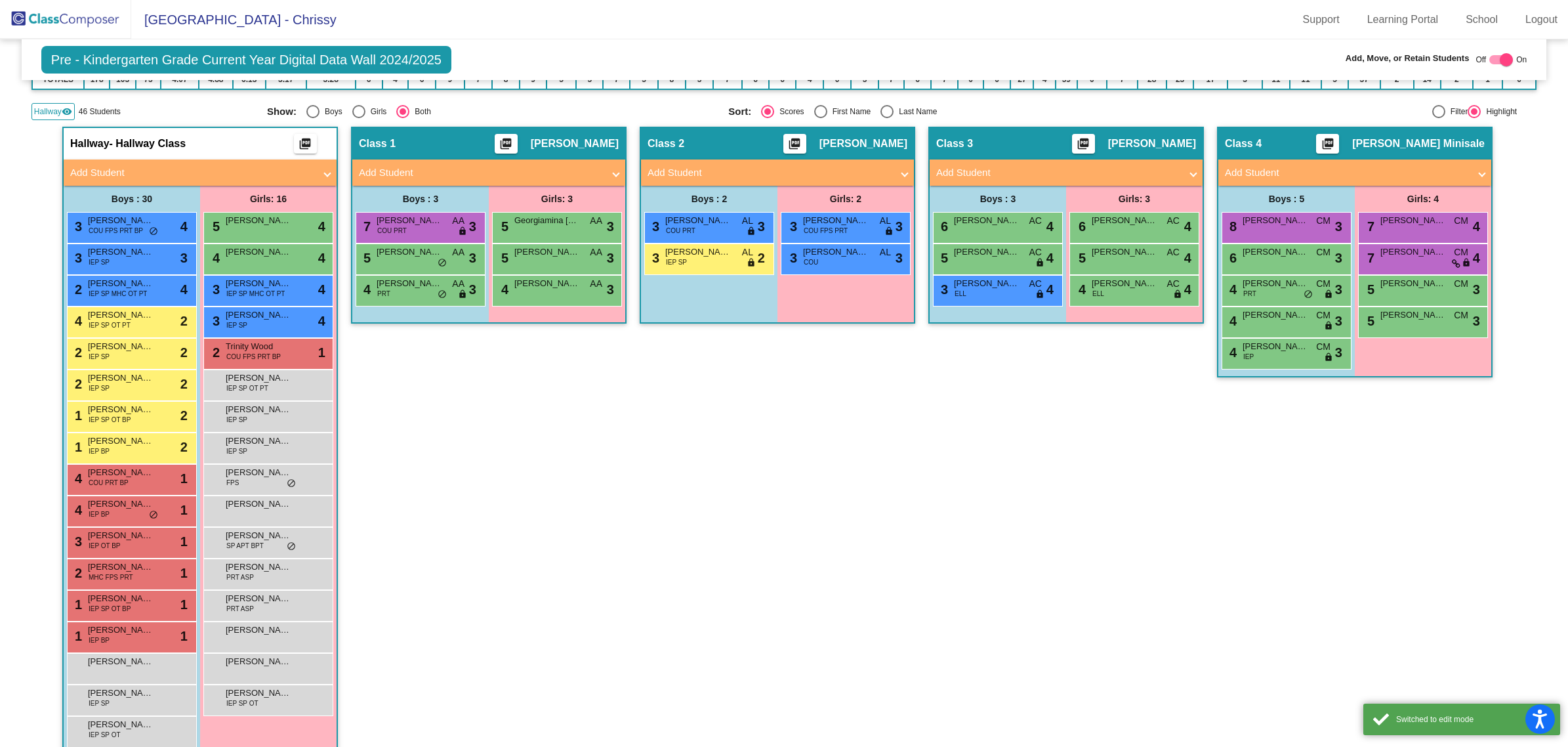
click at [1500, 60] on div at bounding box center [1506, 60] width 13 height 13
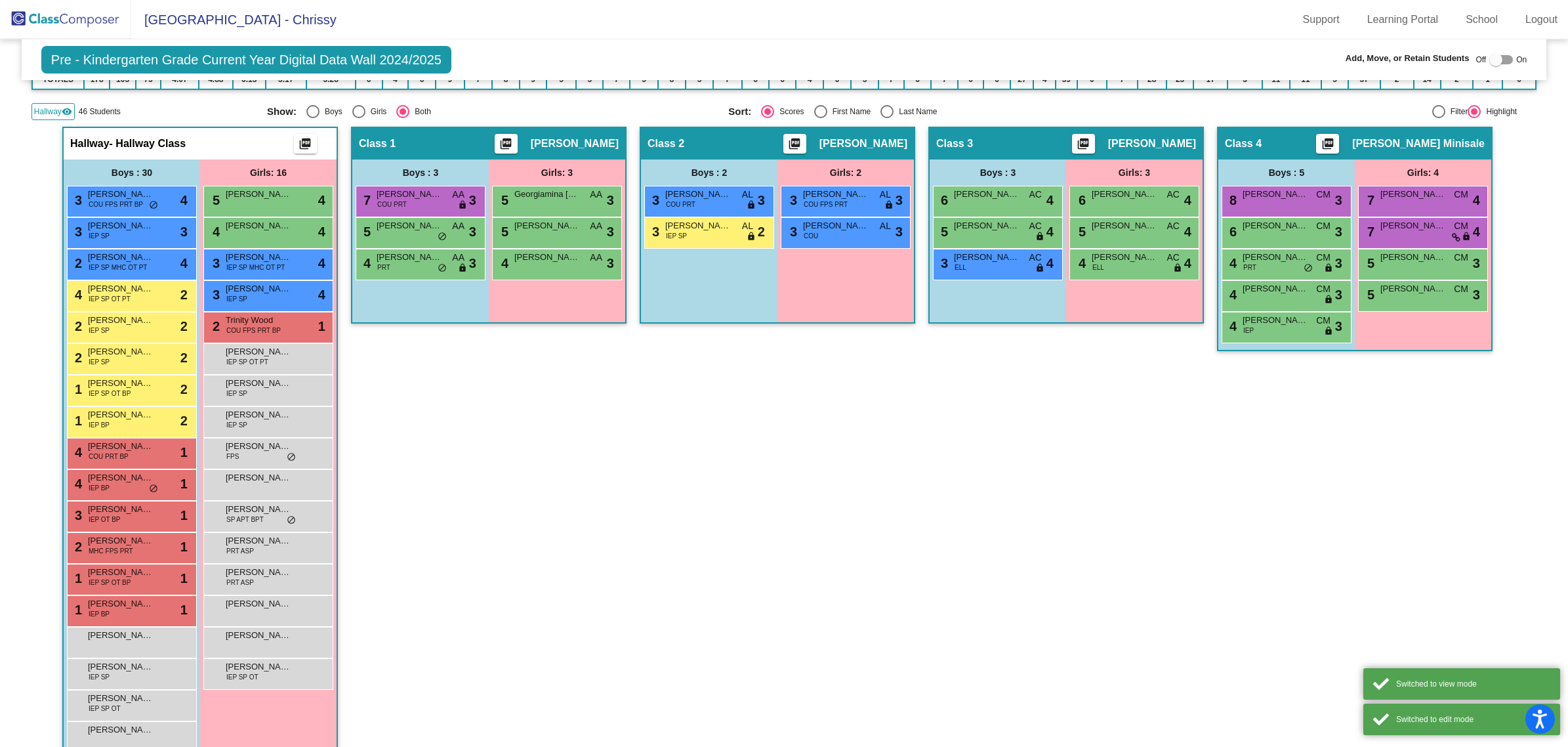
click at [1500, 60] on div at bounding box center [1501, 60] width 23 height 9
checkbox input "true"
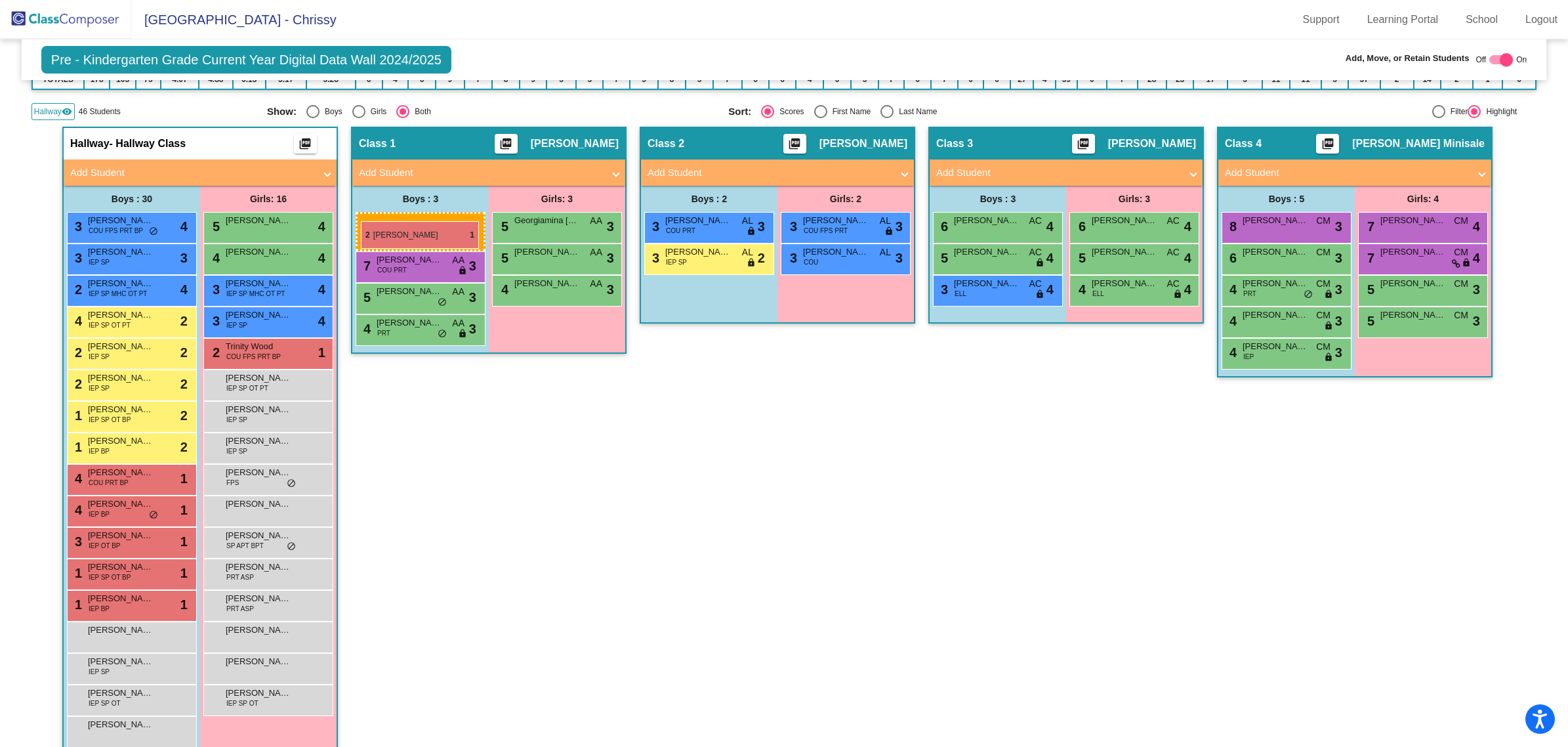
drag, startPoint x: 90, startPoint y: 569, endPoint x: 361, endPoint y: 221, distance: 441.1
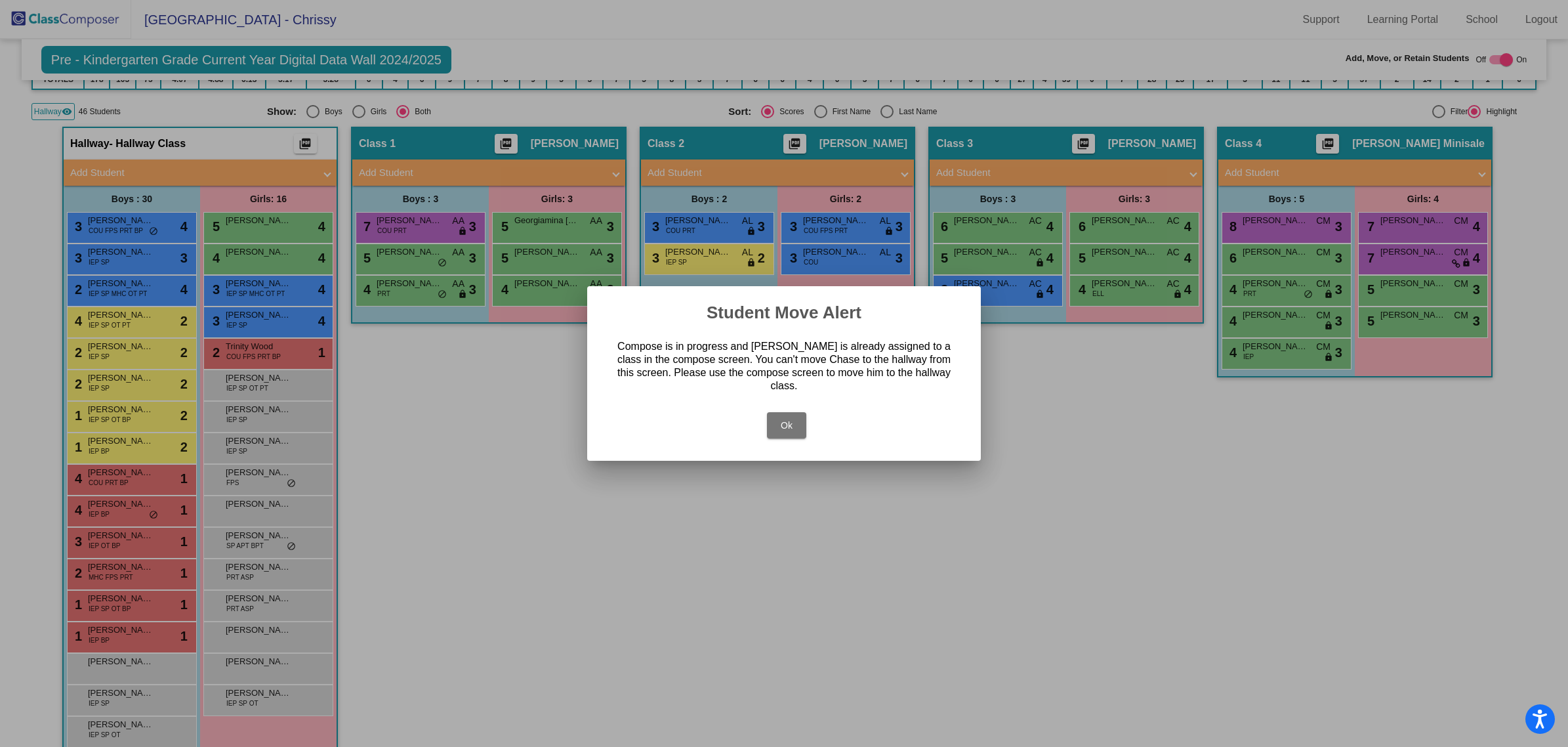
click at [799, 420] on button "Ok" at bounding box center [787, 425] width 39 height 26
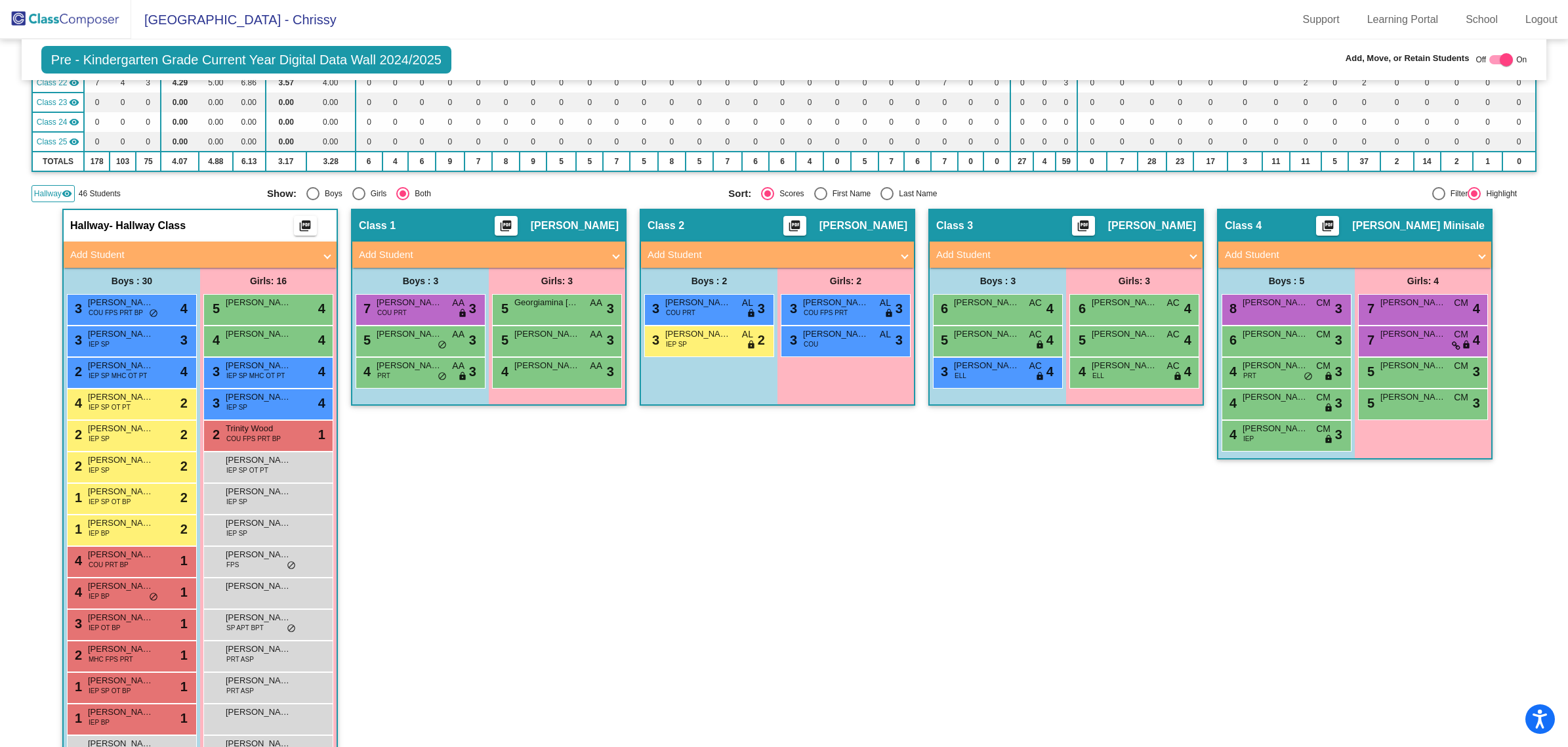
scroll to position [410, 0]
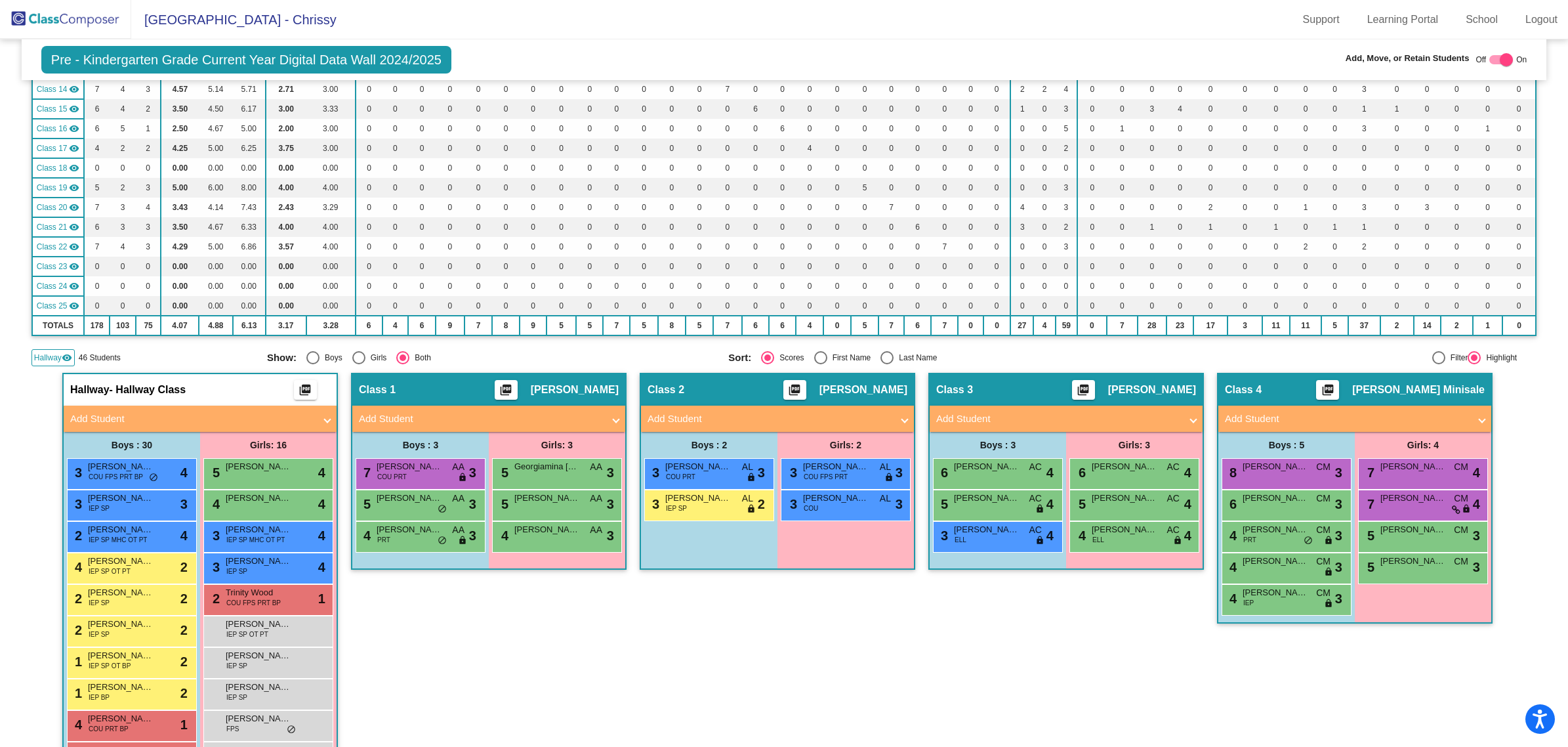
click at [74, 17] on img at bounding box center [66, 19] width 131 height 39
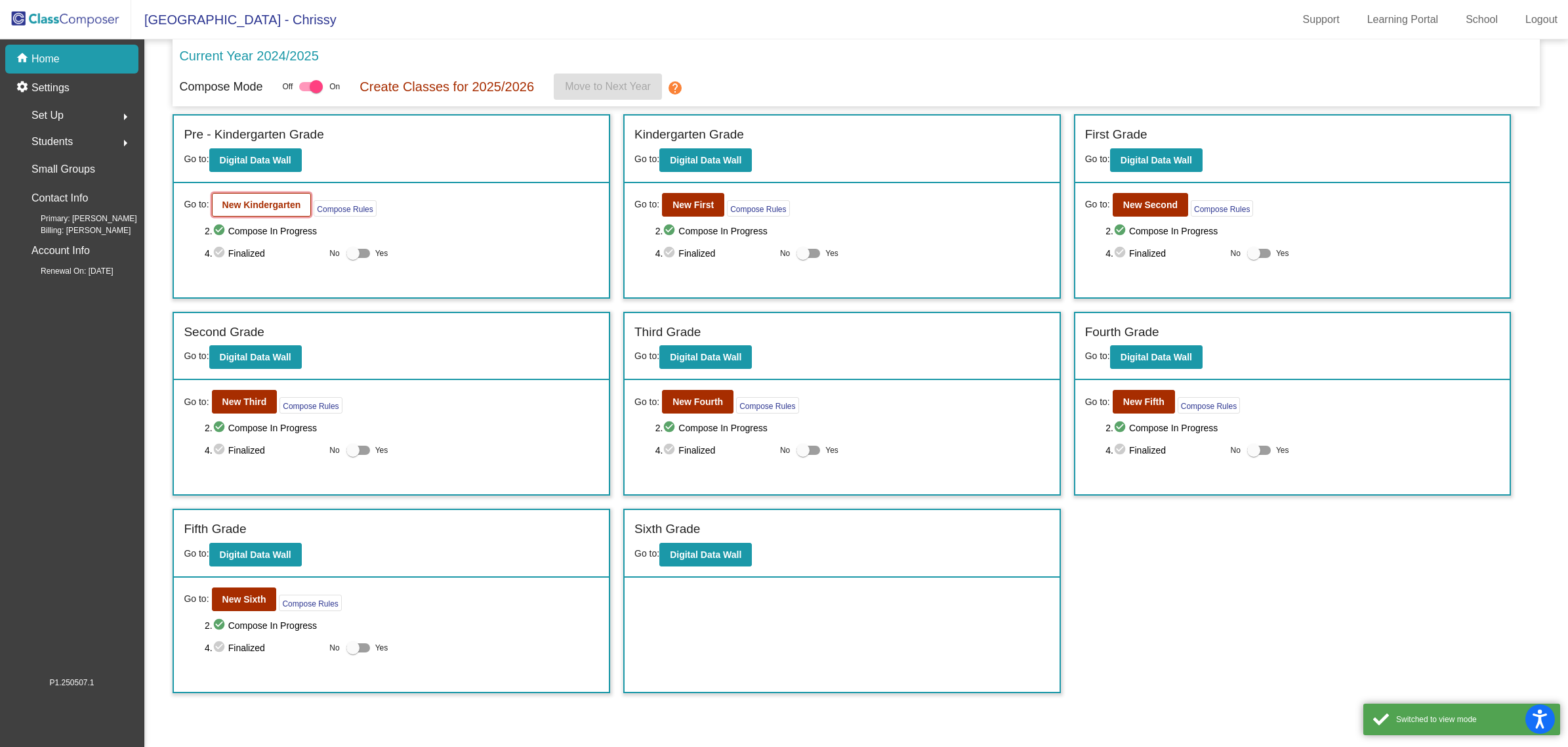
click at [260, 210] on button "New Kindergarten" at bounding box center [261, 205] width 100 height 23
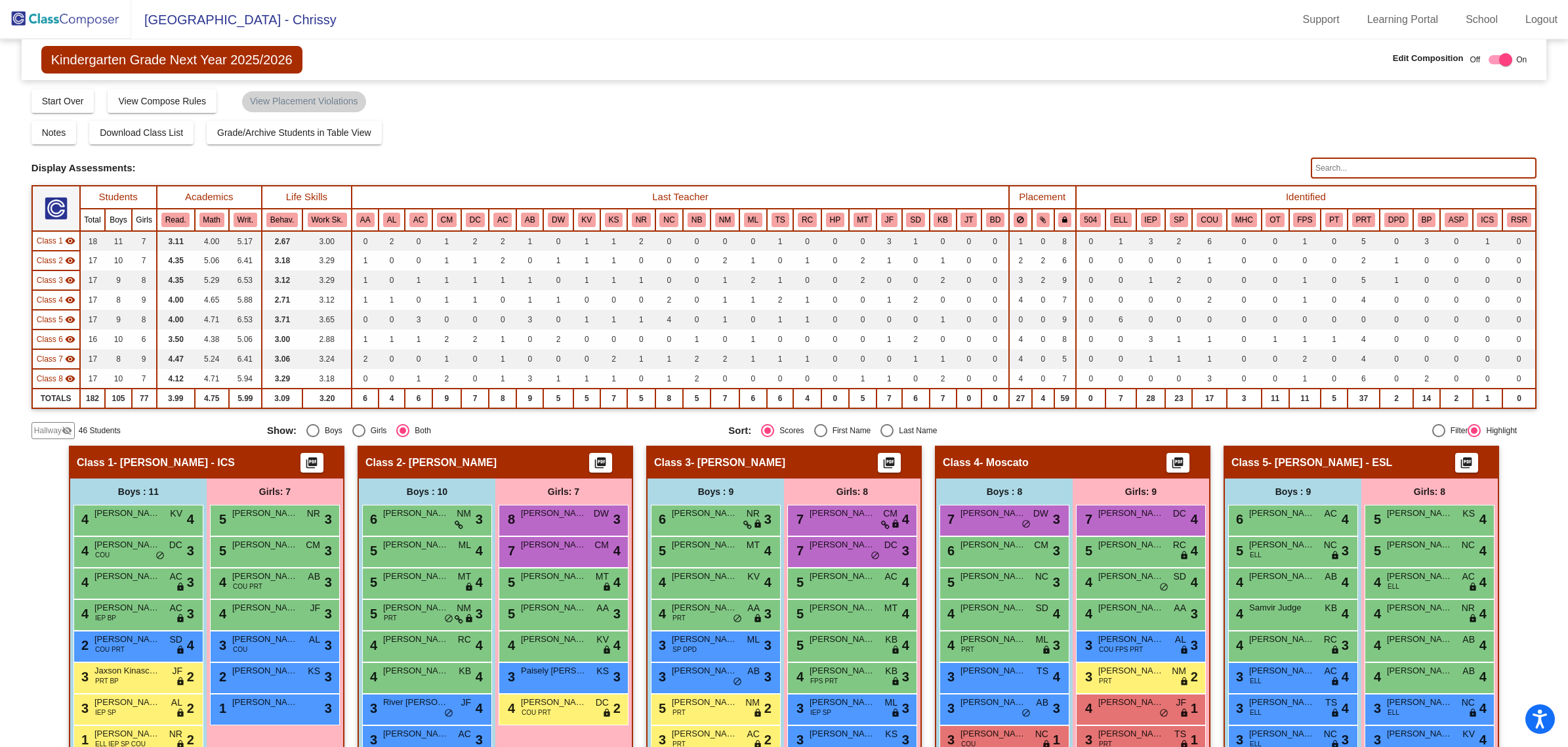
click at [54, 434] on span "Hallway" at bounding box center [48, 430] width 28 height 12
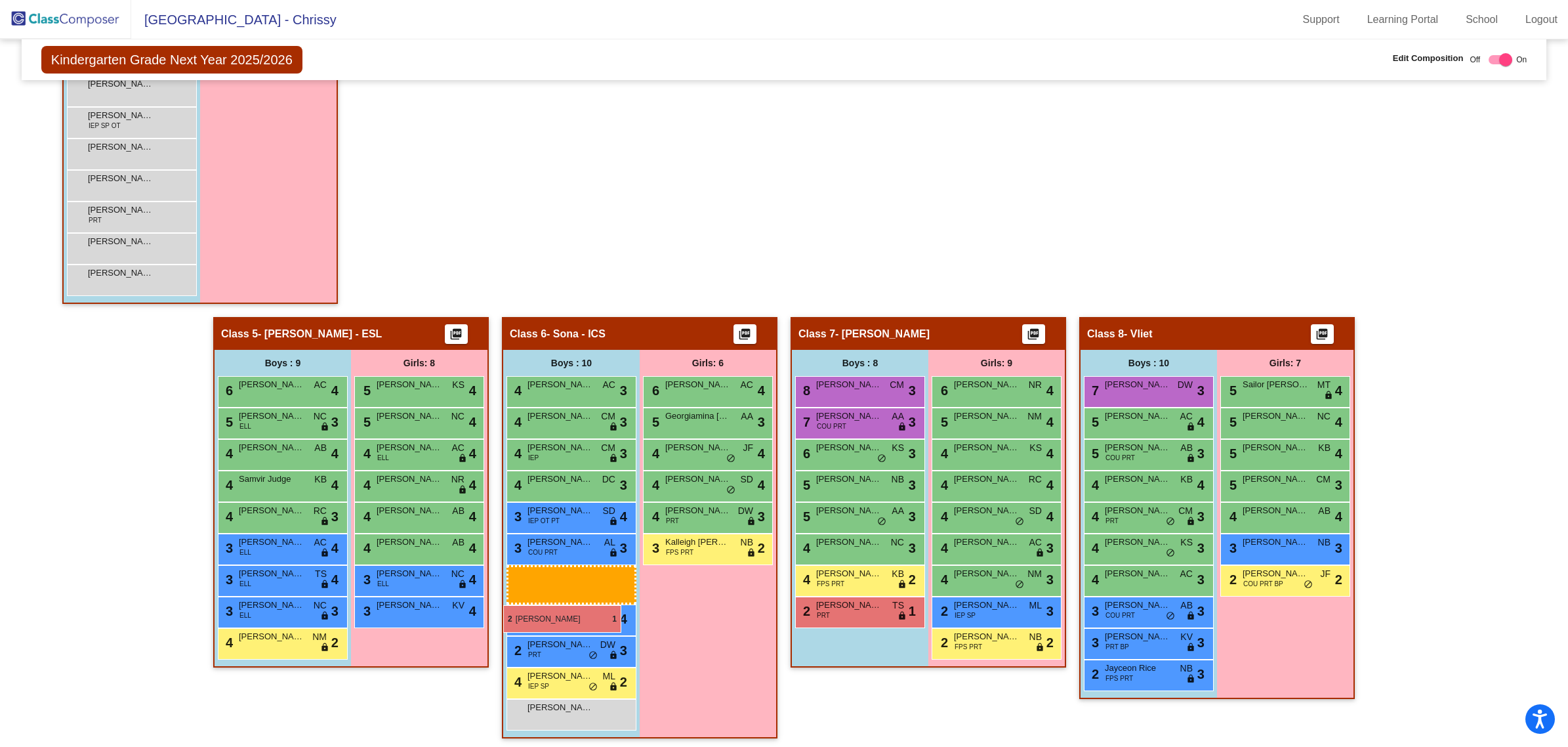
scroll to position [1109, 0]
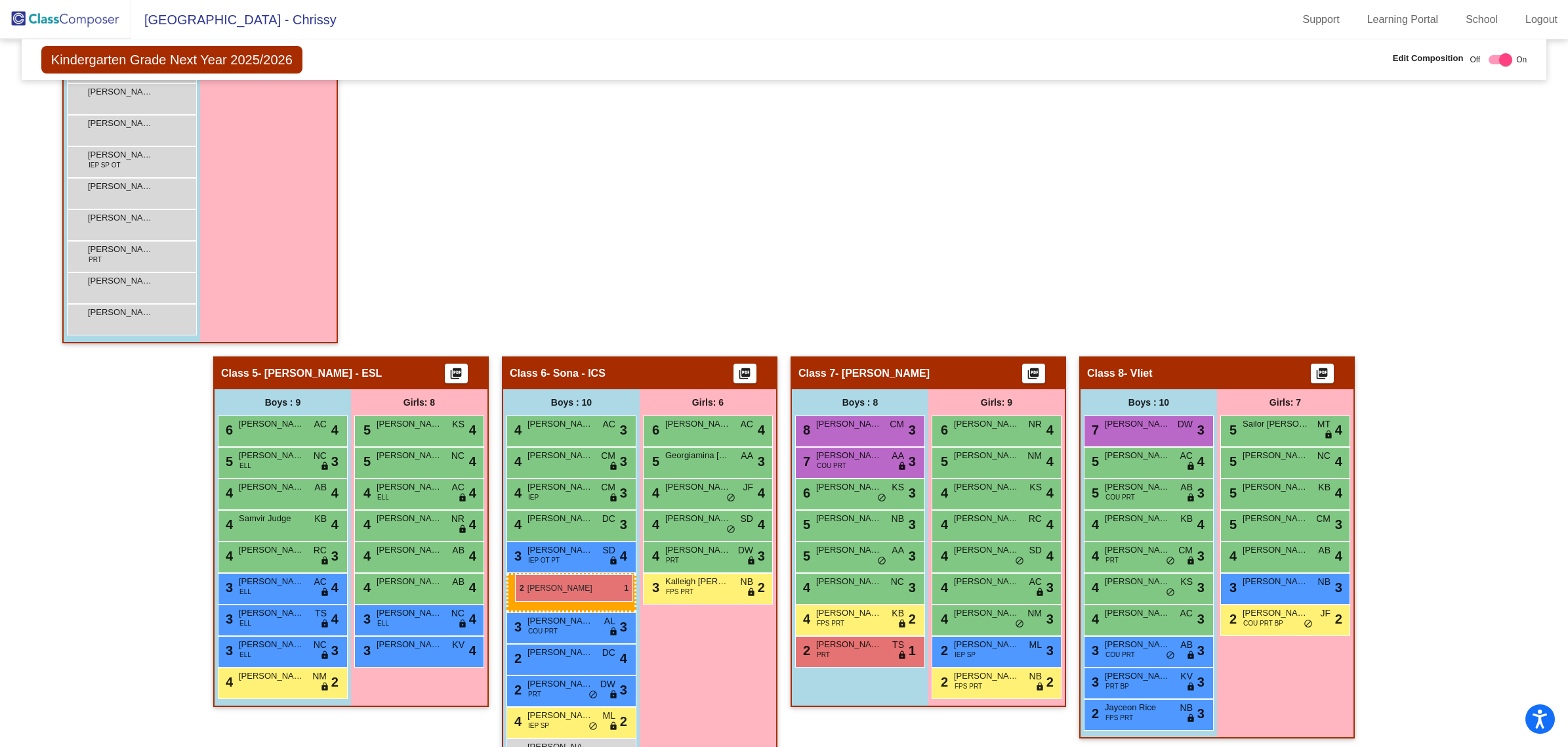
drag, startPoint x: 114, startPoint y: 563, endPoint x: 515, endPoint y: 574, distance: 401.2
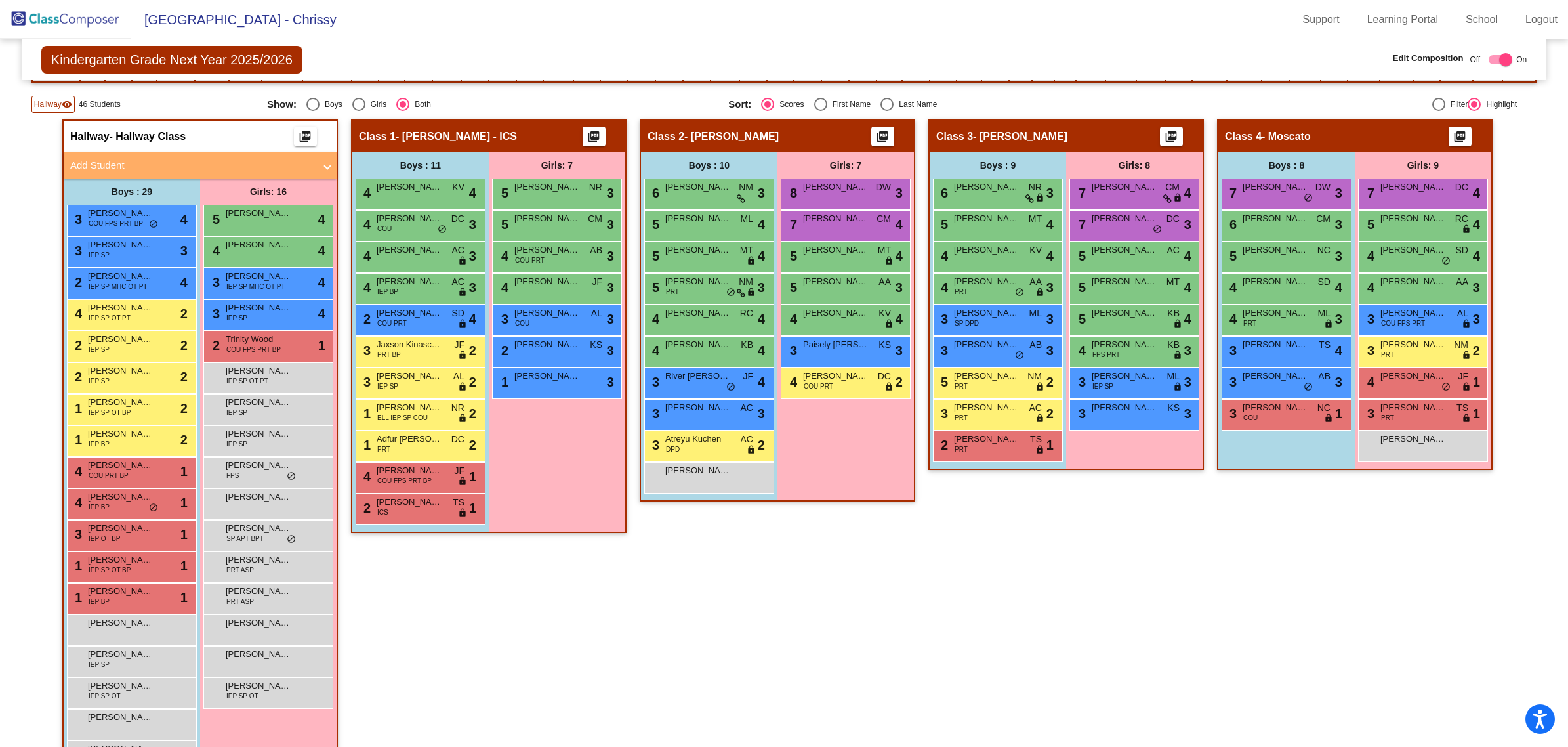
scroll to position [289, 0]
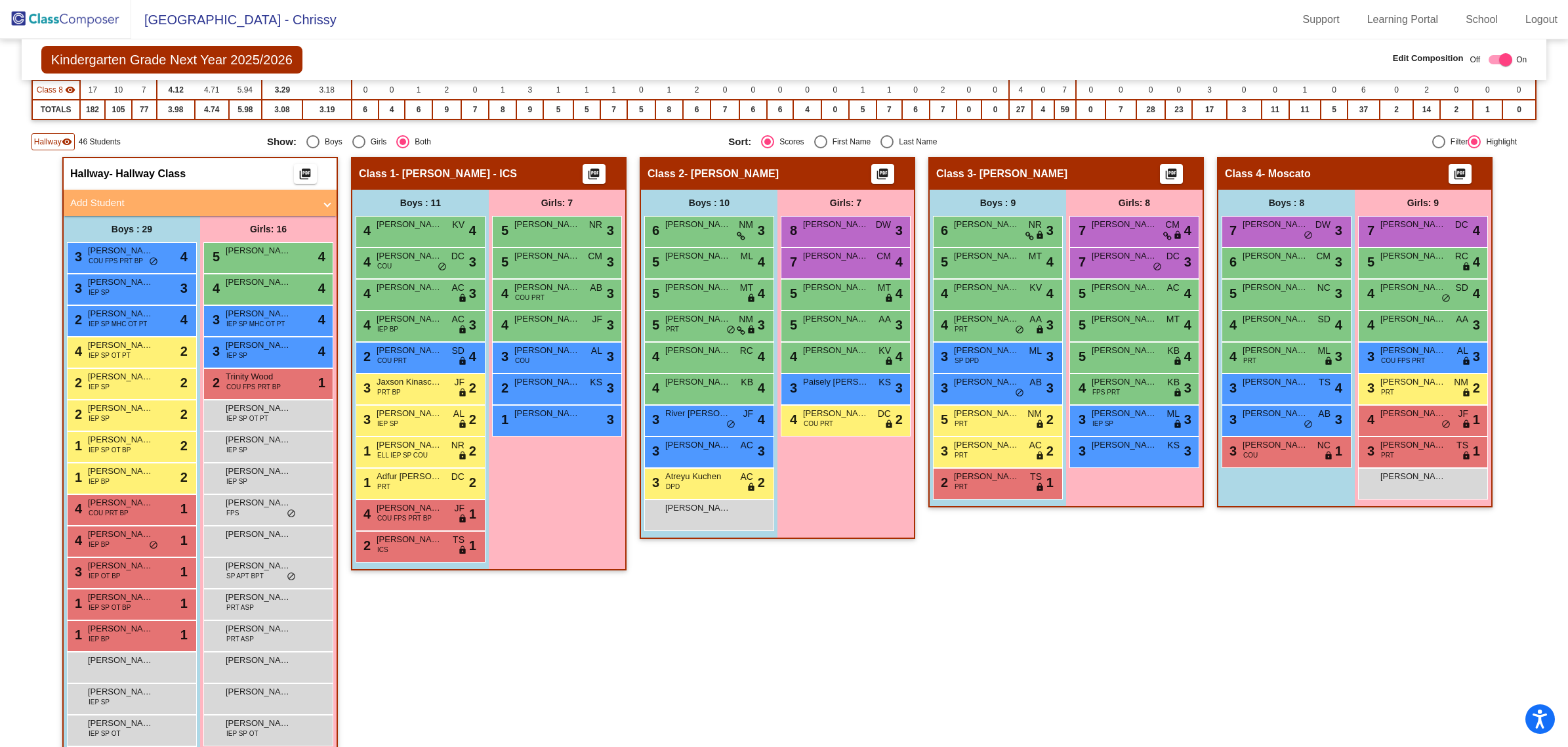
click at [53, 133] on div "Hallway visibility" at bounding box center [52, 141] width 43 height 17
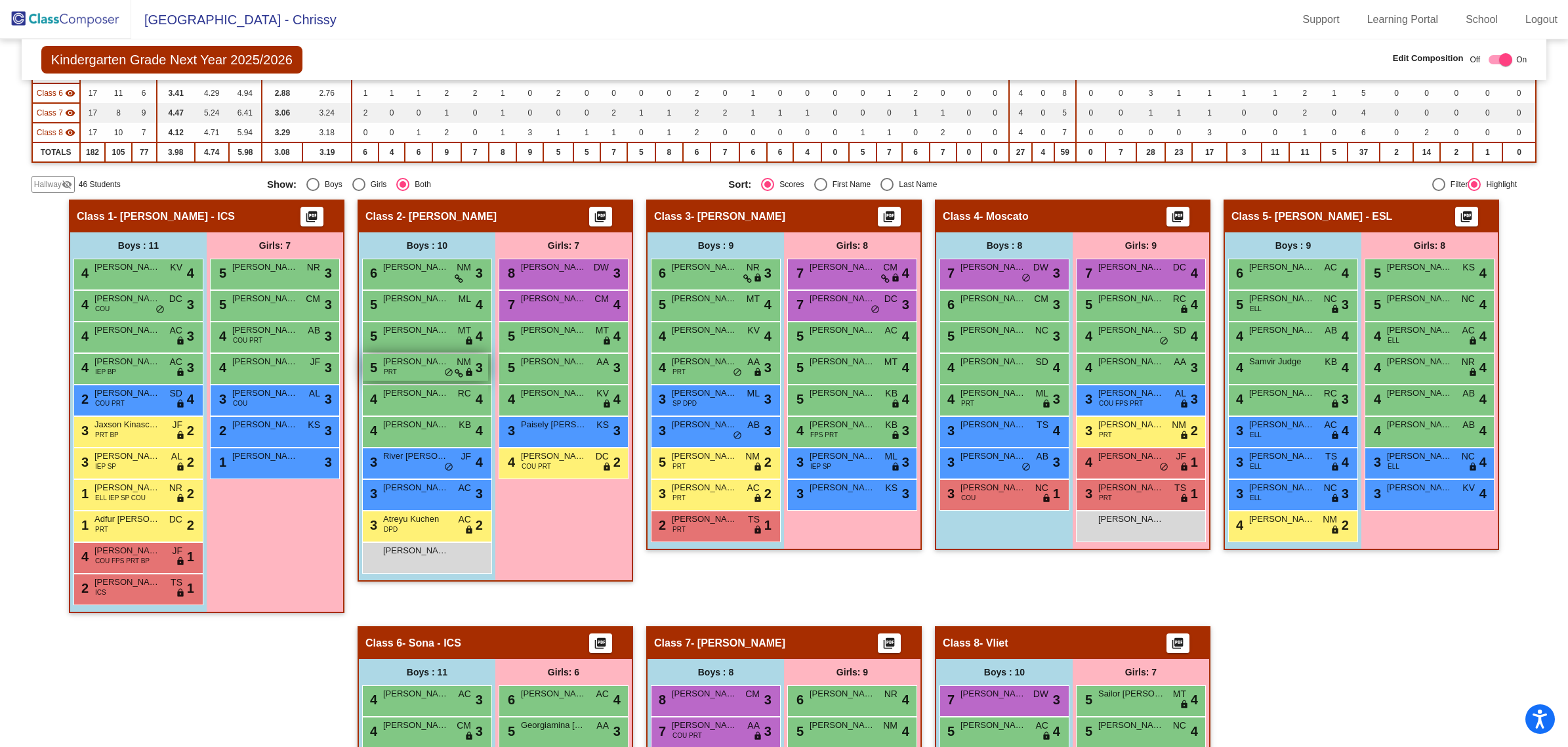
scroll to position [0, 0]
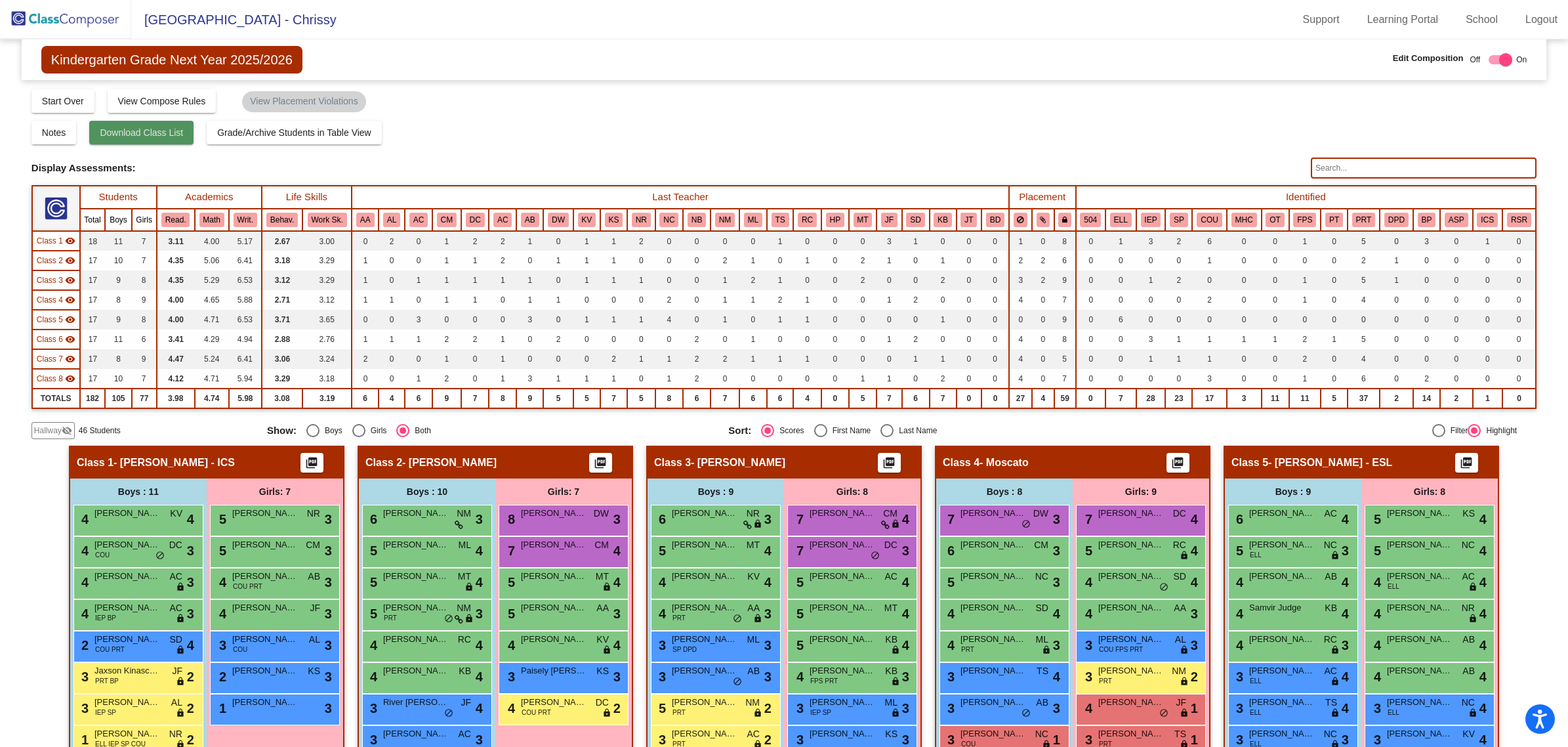
click at [123, 130] on span "Download Class List" at bounding box center [141, 133] width 83 height 10
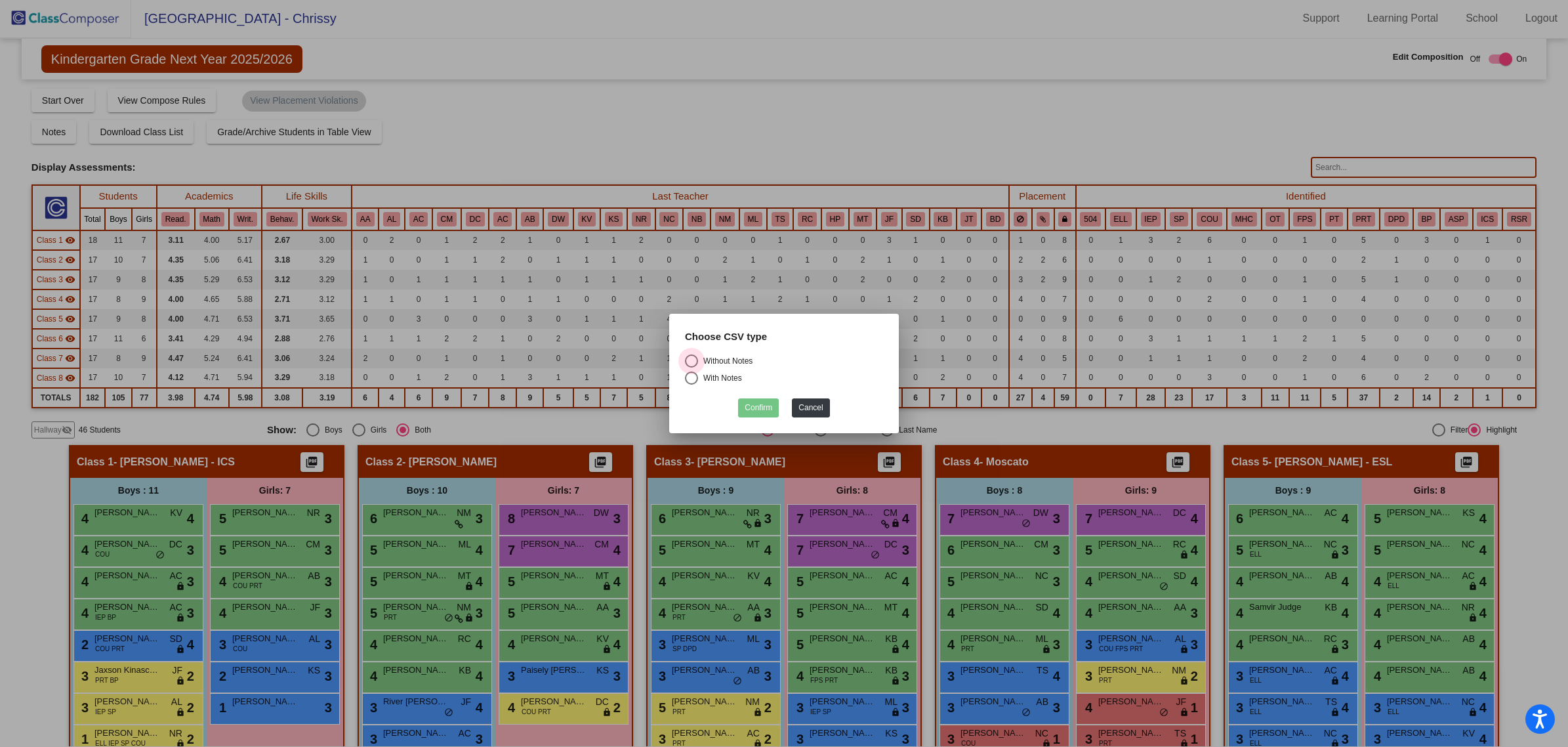
click at [689, 359] on div "Select an option" at bounding box center [692, 361] width 13 height 13
click at [691, 368] on input "Without Notes" at bounding box center [691, 368] width 1 height 1
radio input "true"
click at [760, 408] on button "Confirm" at bounding box center [759, 408] width 41 height 19
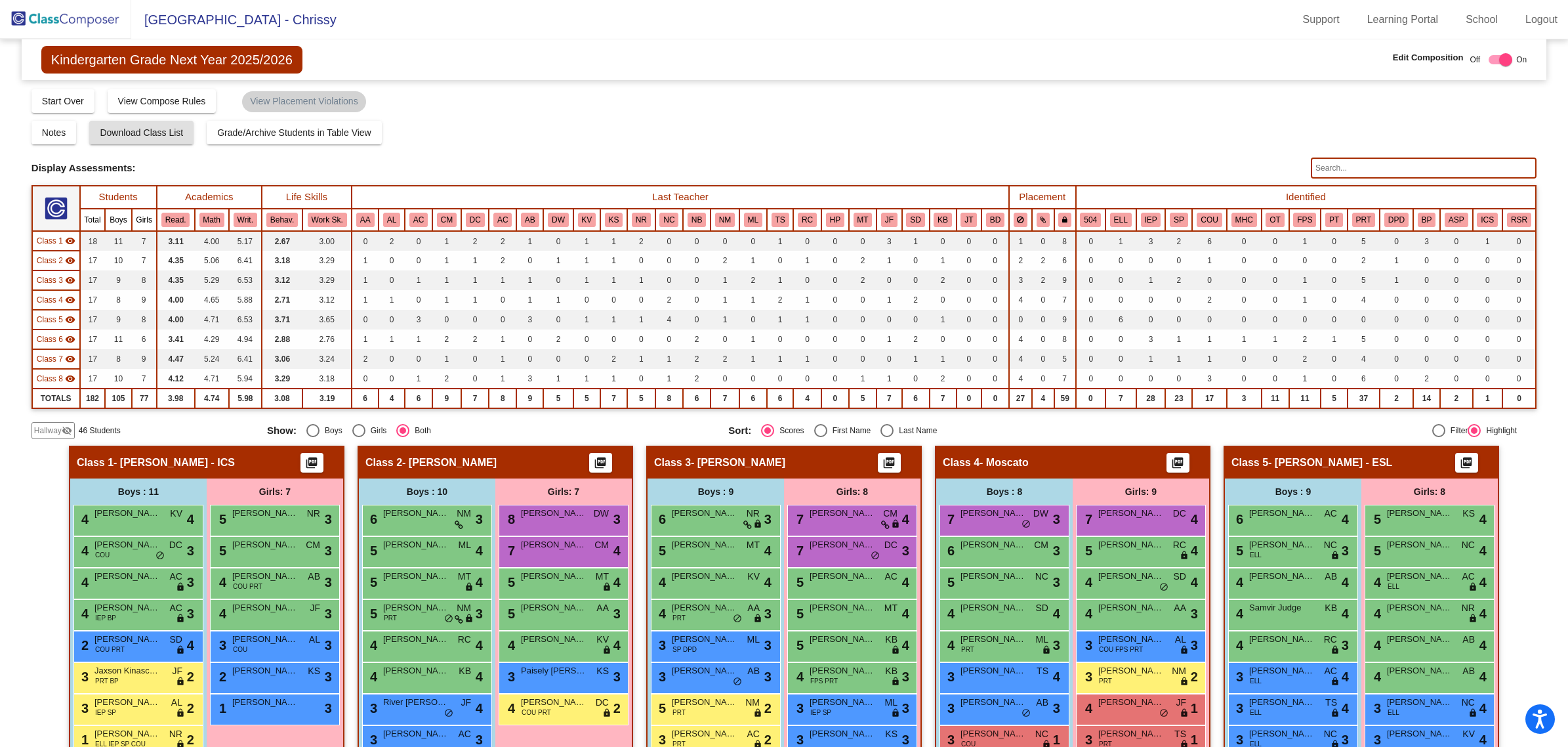
scroll to position [1, 0]
